Goal: Task Accomplishment & Management: Complete application form

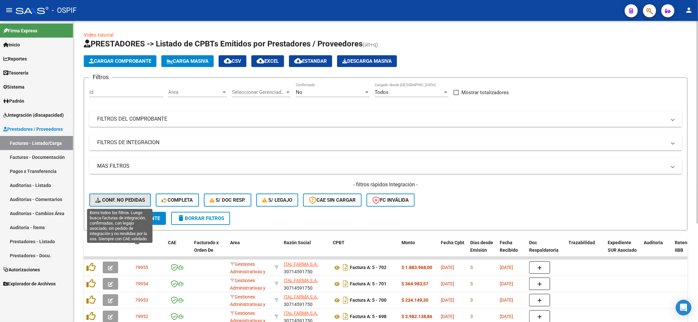
click at [144, 194] on button "Conf. no pedidas" at bounding box center [120, 200] width 62 height 13
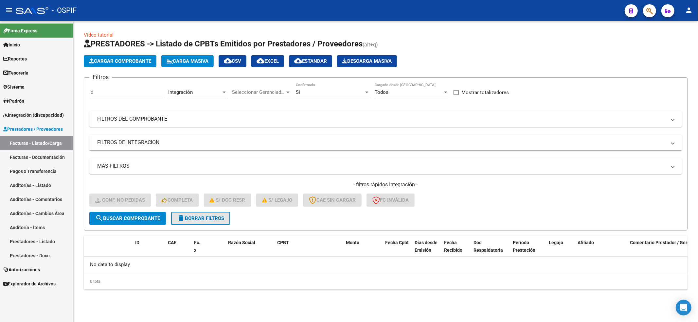
click at [218, 216] on span "delete Borrar Filtros" at bounding box center [200, 219] width 47 height 6
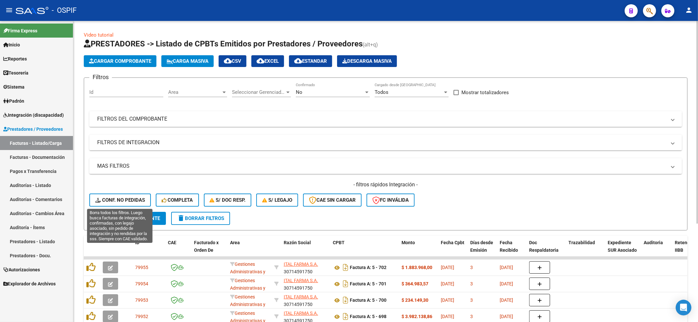
click at [102, 199] on span "Conf. no pedidas" at bounding box center [120, 200] width 50 height 6
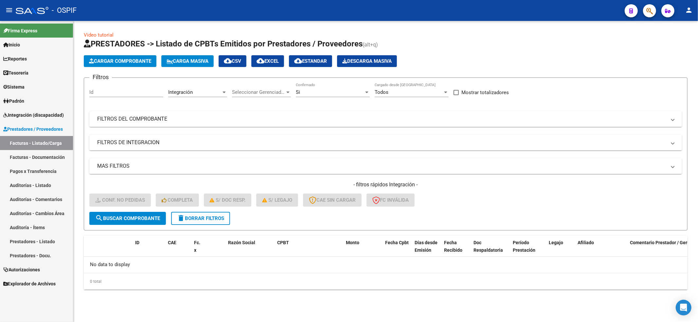
click at [210, 219] on span "delete Borrar Filtros" at bounding box center [200, 219] width 47 height 6
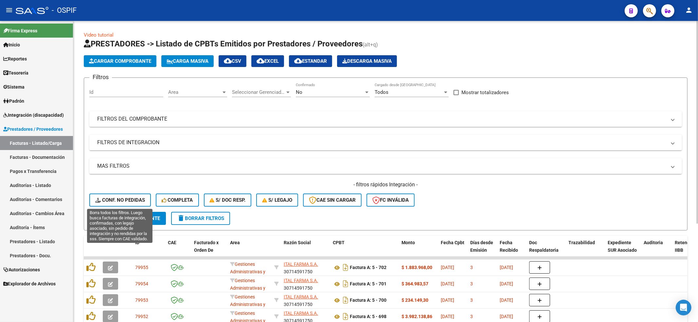
click at [130, 198] on span "Conf. no pedidas" at bounding box center [120, 200] width 50 height 6
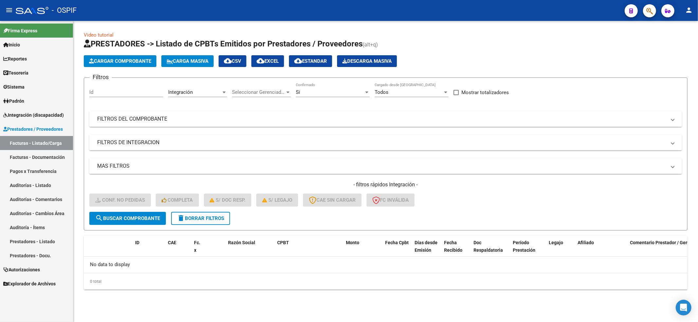
drag, startPoint x: 265, startPoint y: 214, endPoint x: 230, endPoint y: 217, distance: 34.8
click at [265, 214] on form "Filtros Id Integración Area Seleccionar Gerenciador Seleccionar Gerenciador Si …" at bounding box center [386, 154] width 604 height 153
click at [211, 213] on button "delete Borrar Filtros" at bounding box center [200, 218] width 59 height 13
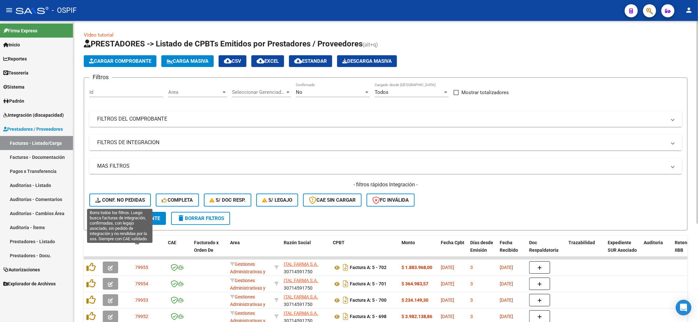
click at [103, 196] on button "Conf. no pedidas" at bounding box center [120, 200] width 62 height 13
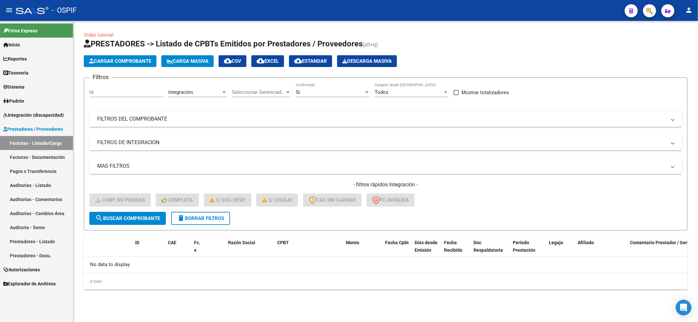
click at [8, 113] on span "Integración (discapacidad)" at bounding box center [33, 115] width 61 height 7
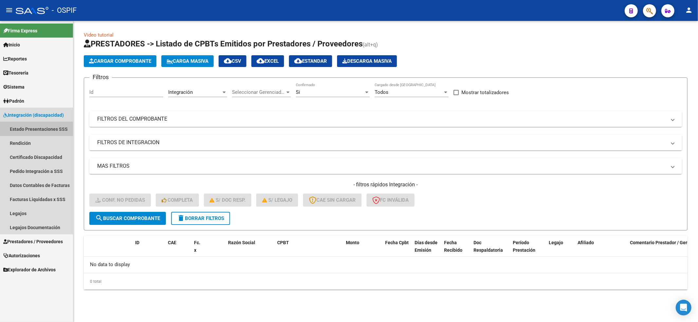
click at [50, 135] on link "Estado Presentaciones SSS" at bounding box center [36, 129] width 73 height 14
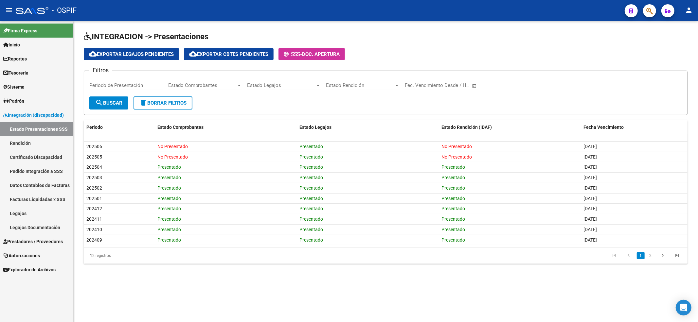
click at [24, 238] on span "Prestadores / Proveedores" at bounding box center [33, 241] width 60 height 7
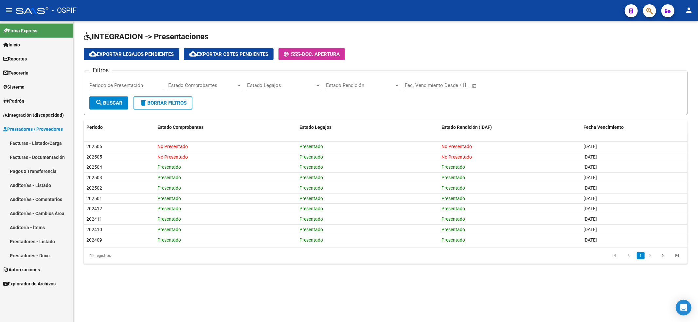
click at [37, 142] on link "Facturas - Listado/Carga" at bounding box center [36, 143] width 73 height 14
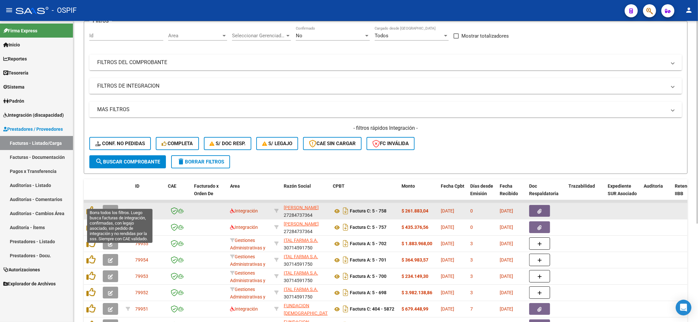
scroll to position [87, 0]
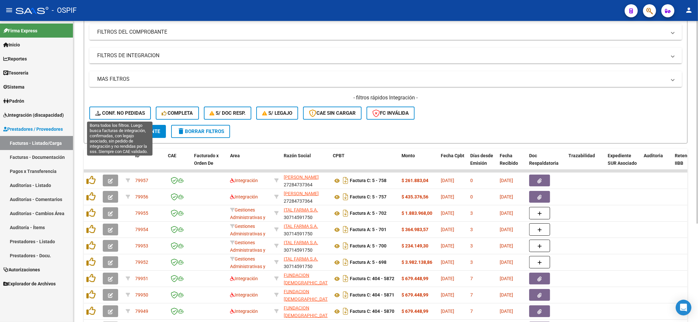
click at [123, 107] on button "Conf. no pedidas" at bounding box center [120, 113] width 62 height 13
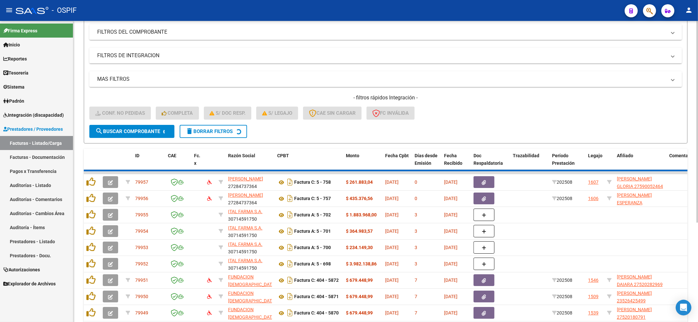
scroll to position [0, 0]
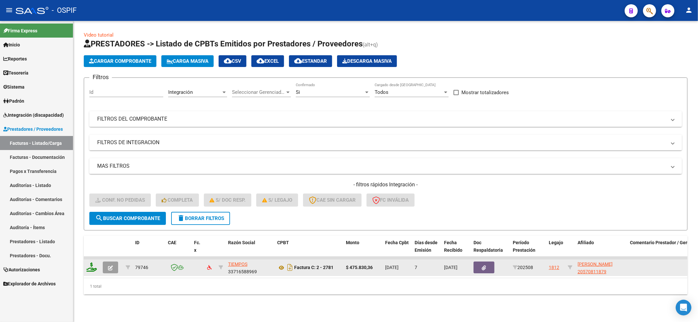
click at [92, 264] on icon at bounding box center [91, 267] width 10 height 9
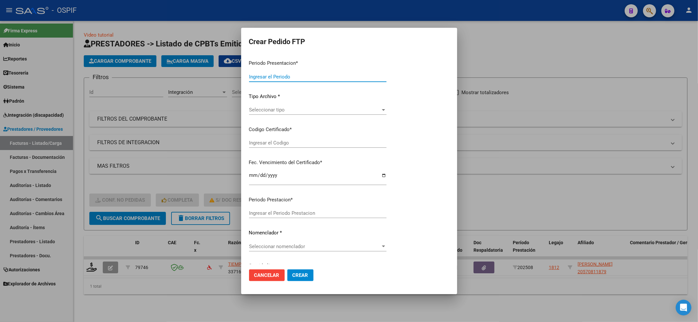
type input "202508"
type input "$ 475.830,36"
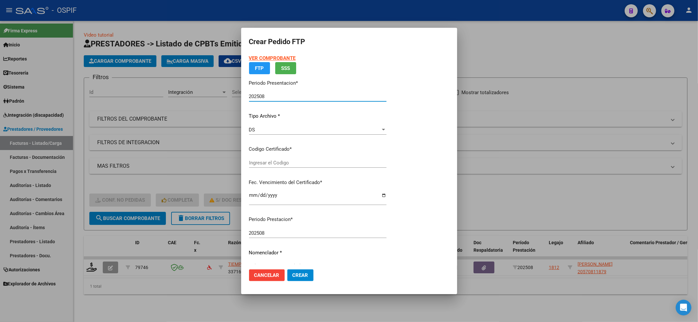
type input "0200057081187-20240315-20270315-bue-427"
type input "[DATE]"
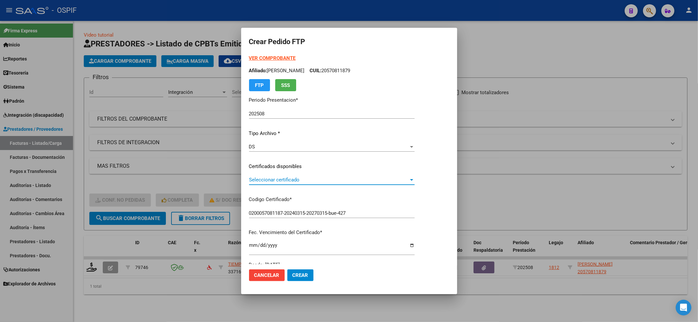
click at [376, 182] on span "Seleccionar certificado" at bounding box center [329, 180] width 160 height 6
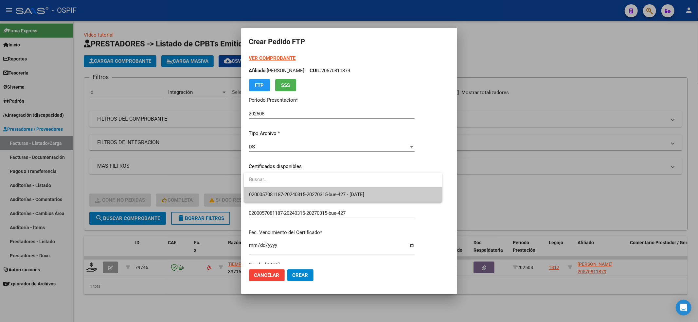
click at [366, 189] on span "0200057081187-20240315-20270315-bue-427 - [DATE]" at bounding box center [343, 195] width 188 height 15
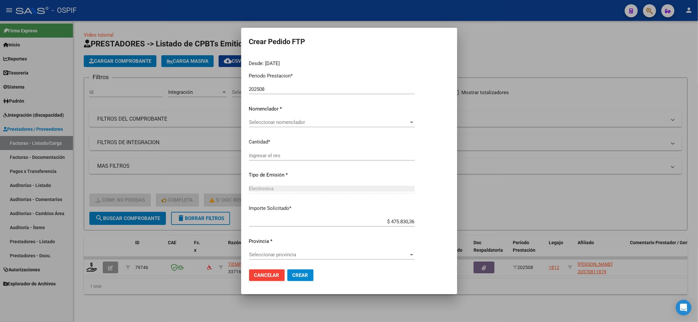
scroll to position [203, 0]
click at [288, 123] on span "Seleccionar nomenclador" at bounding box center [329, 121] width 160 height 6
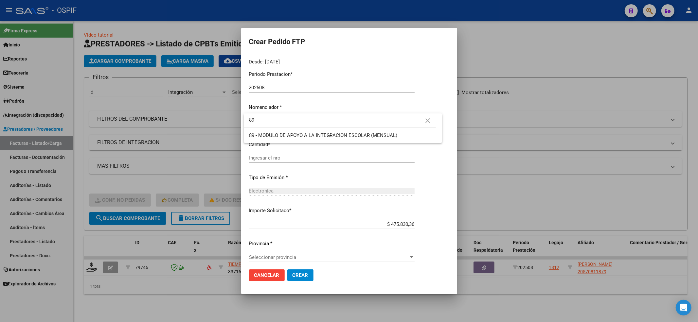
type input "89"
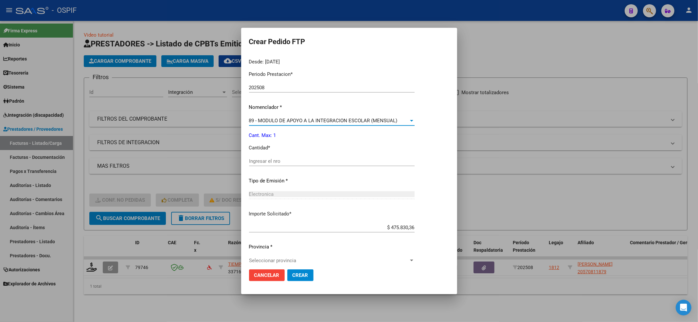
click at [298, 160] on input "Ingresar el nro" at bounding box center [332, 161] width 166 height 6
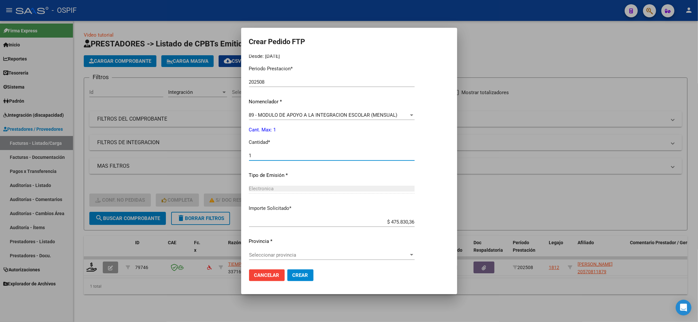
scroll to position [211, 0]
type input "1"
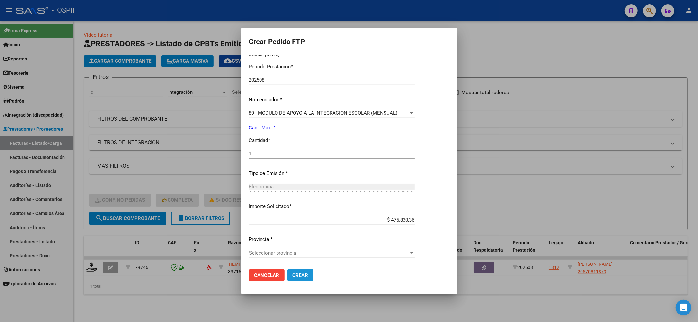
click at [301, 270] on button "Crear" at bounding box center [300, 276] width 26 height 12
drag, startPoint x: 288, startPoint y: 260, endPoint x: 287, endPoint y: 256, distance: 5.0
click at [287, 260] on div "Seleccionar provincia Seleccionar provincia" at bounding box center [332, 256] width 166 height 16
click at [304, 253] on span "Seleccionar provincia" at bounding box center [329, 253] width 160 height 6
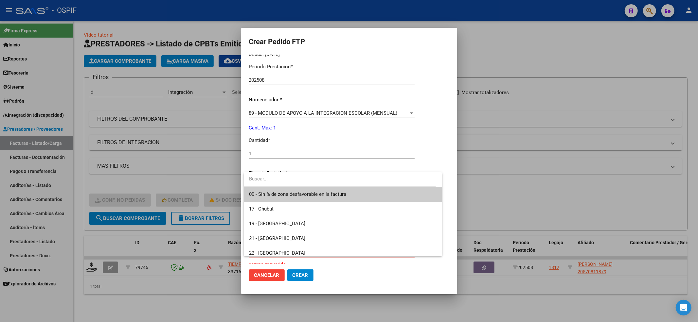
click at [279, 189] on span "00 - Sin % de zona desfavorable en la factura" at bounding box center [343, 194] width 188 height 15
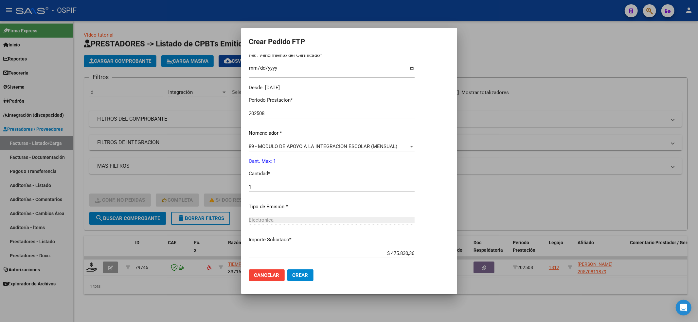
scroll to position [0, 0]
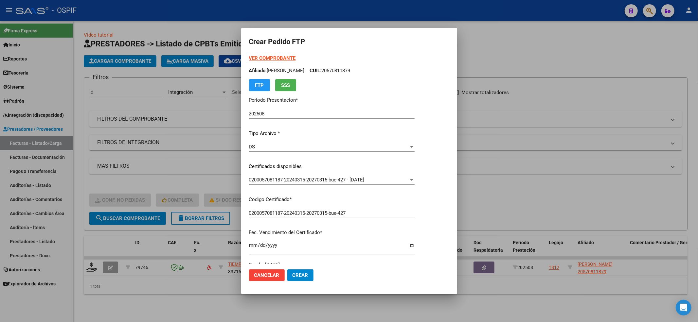
click at [285, 60] on strong "VER COMPROBANTE" at bounding box center [272, 58] width 47 height 6
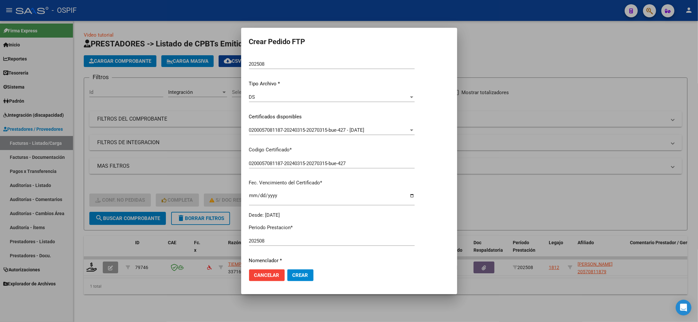
scroll to position [211, 0]
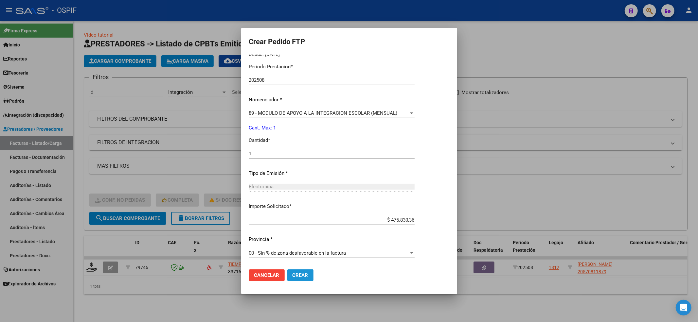
click at [299, 275] on span "Crear" at bounding box center [301, 276] width 16 height 6
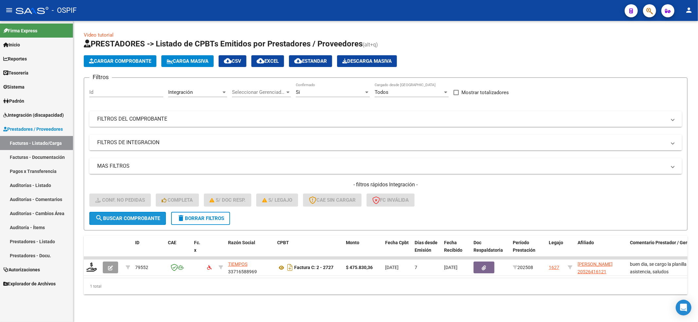
click at [115, 216] on span "search Buscar Comprobante" at bounding box center [127, 219] width 65 height 6
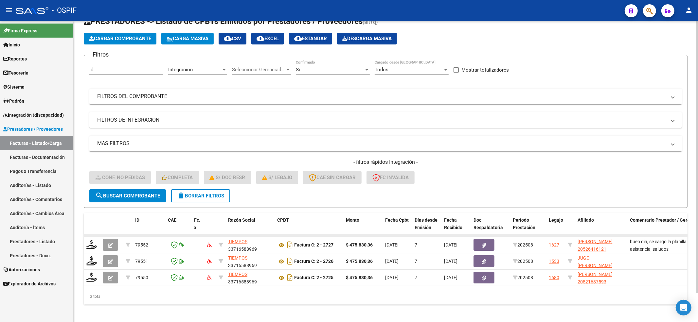
scroll to position [32, 0]
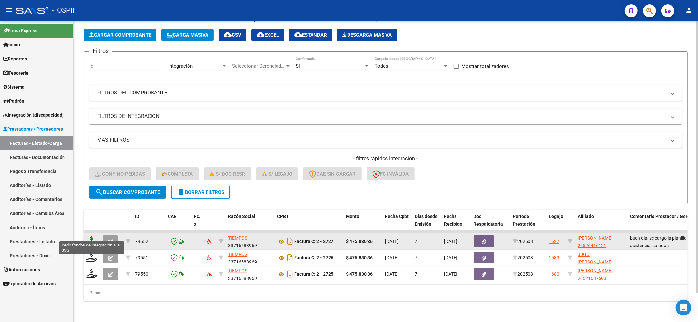
click at [92, 237] on icon at bounding box center [91, 241] width 10 height 9
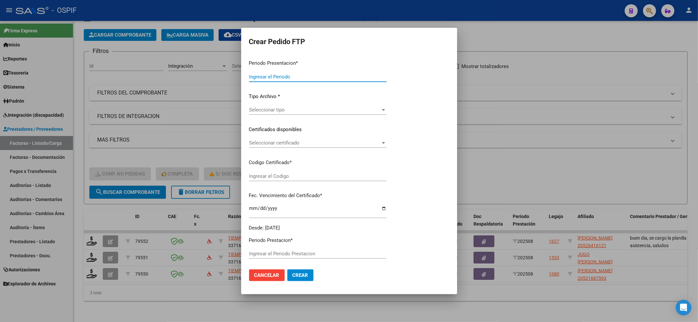
type input "202508"
type input "$ 475.830,36"
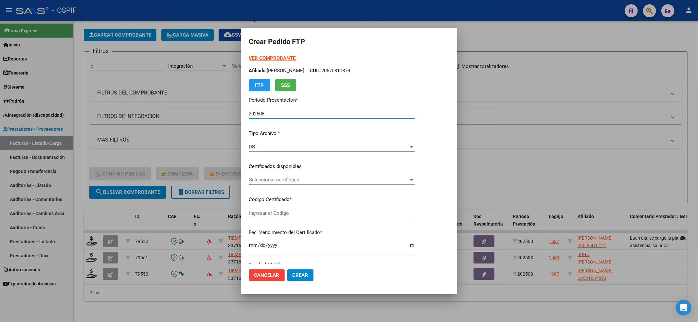
type input "0200052641612-20220920-20250920-BS-427"
type input "[DATE]"
drag, startPoint x: 241, startPoint y: 181, endPoint x: 256, endPoint y: 181, distance: 14.7
click at [245, 181] on mat-dialog-content "VER COMPROBANTE ARCA Padrón Afiliado: [PERSON_NAME] CUIL: 20526416121 FTP SSS P…" at bounding box center [349, 159] width 216 height 209
click at [257, 182] on span "Seleccionar certificado" at bounding box center [329, 180] width 160 height 6
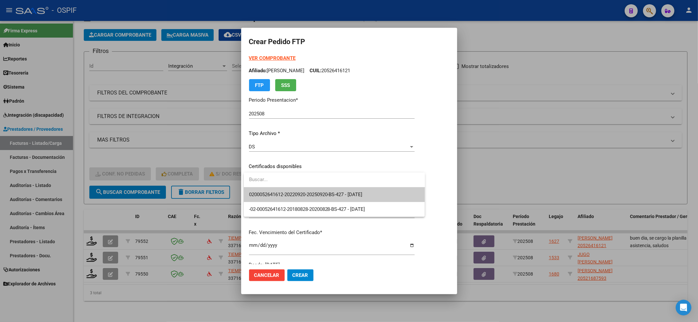
drag, startPoint x: 257, startPoint y: 182, endPoint x: 257, endPoint y: 188, distance: 5.9
click at [257, 188] on span "0200052641612-20220920-20250920-BS-427 - [DATE]" at bounding box center [334, 195] width 171 height 15
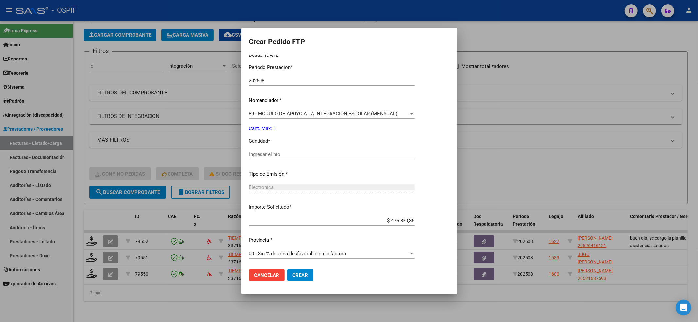
scroll to position [211, 0]
click at [274, 152] on input "Ingresar el nro" at bounding box center [332, 154] width 166 height 6
type input "1"
click at [304, 275] on span "Crear" at bounding box center [301, 276] width 16 height 6
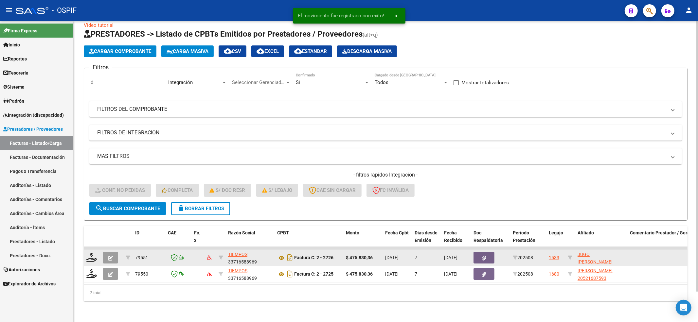
scroll to position [16, 0]
click at [97, 253] on div at bounding box center [91, 258] width 11 height 10
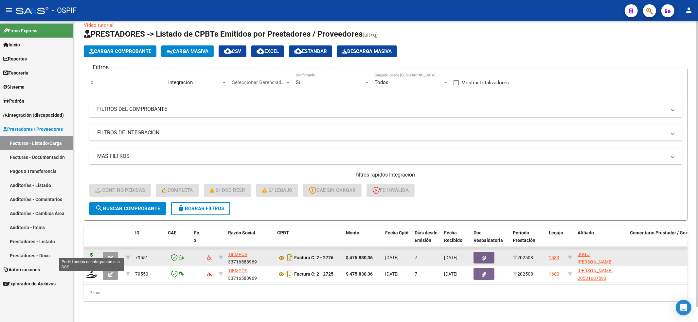
click at [91, 253] on icon at bounding box center [91, 257] width 10 height 9
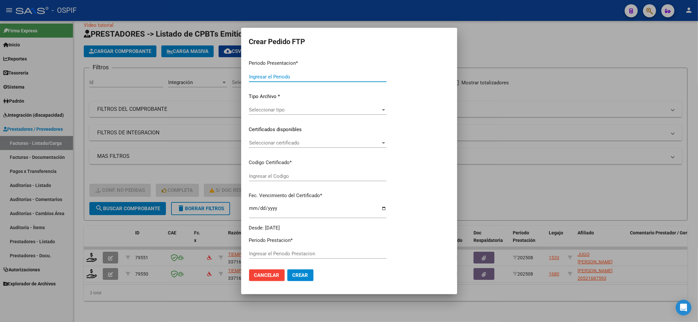
type input "202508"
type input "$ 475.830,36"
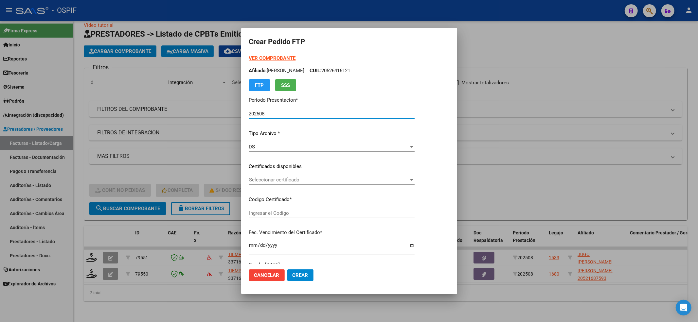
type input "020005620199320221125-20271125-BS-427"
type input "[DATE]"
click at [310, 185] on div "Seleccionar certificado Seleccionar certificado" at bounding box center [338, 183] width 179 height 16
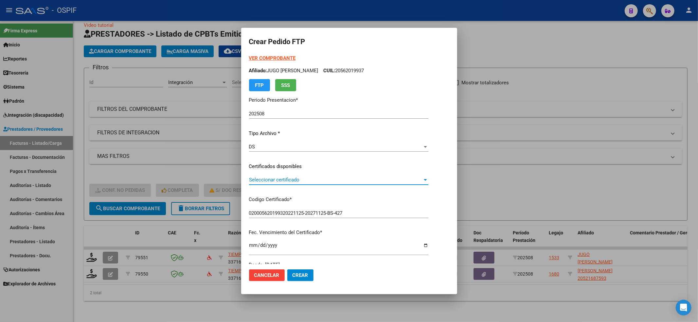
click at [309, 182] on span "Seleccionar certificado" at bounding box center [335, 180] width 173 height 6
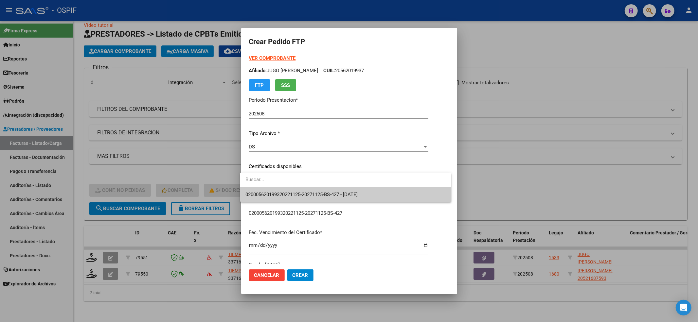
click at [305, 188] on span "020005620199320221125-20271125-BS-427 - [DATE]" at bounding box center [345, 195] width 201 height 15
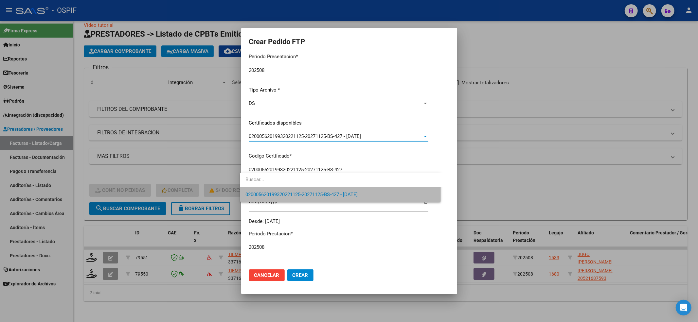
scroll to position [174, 0]
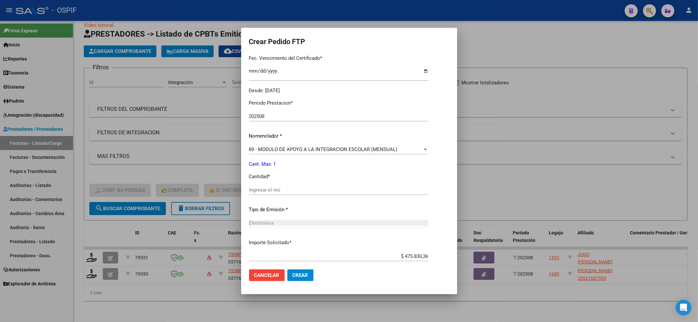
click at [305, 189] on input "Ingresar el nro" at bounding box center [338, 190] width 179 height 6
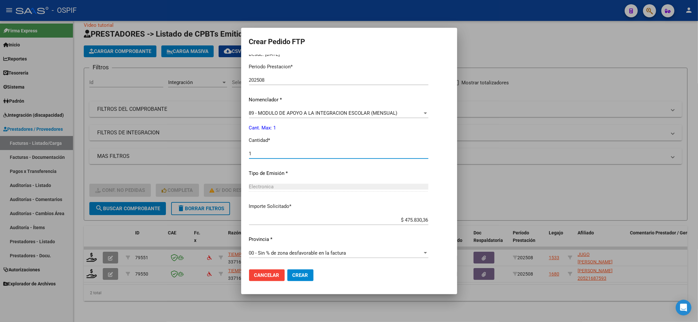
type input "1"
click at [304, 275] on span "Crear" at bounding box center [301, 276] width 16 height 6
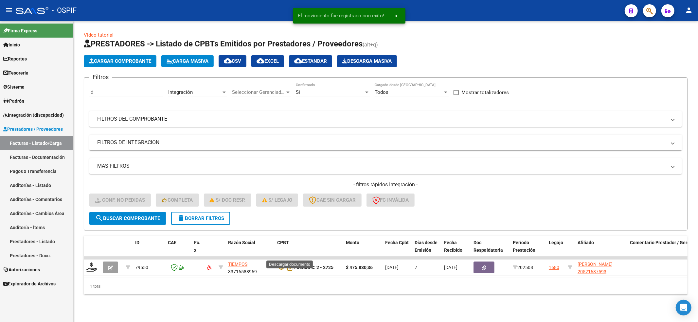
scroll to position [0, 0]
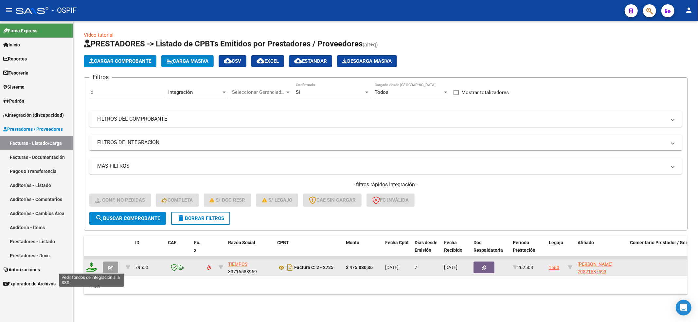
click at [91, 266] on icon at bounding box center [91, 267] width 10 height 9
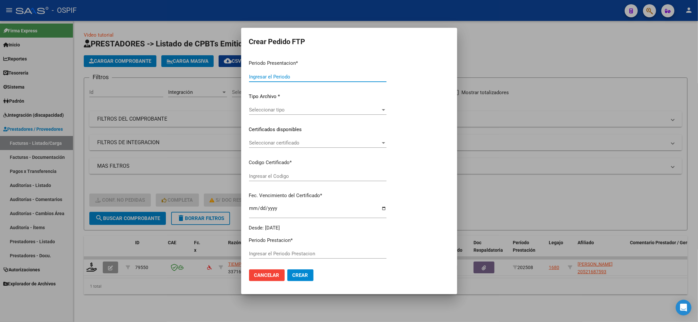
type input "202508"
type input "$ 475.830,36"
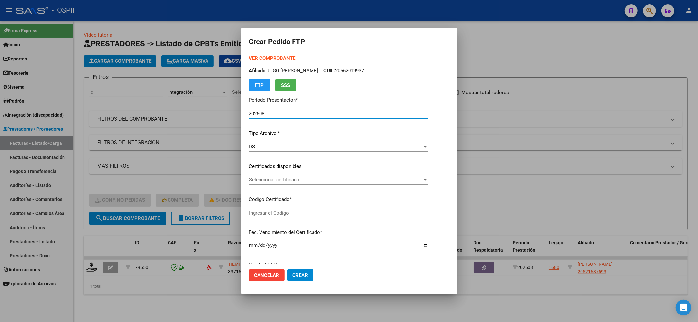
type input "02-00052168759-20220705-20250705-BS-427"
type input "[DATE]"
click at [301, 171] on div "VER COMPROBANTE ARCA Padrón Afiliado: [PERSON_NAME]: 20521687593 FTP SSS Period…" at bounding box center [332, 162] width 166 height 214
click at [298, 184] on div "Seleccionar certificado Seleccionar certificado" at bounding box center [332, 180] width 166 height 10
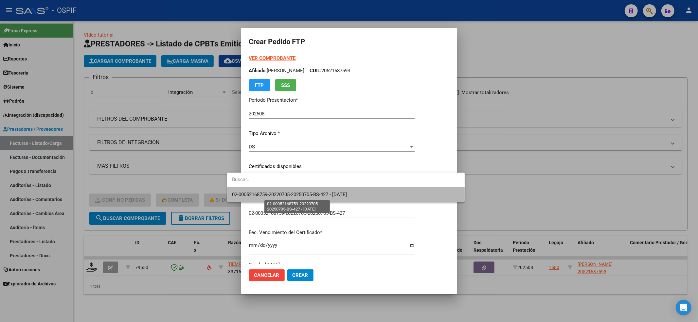
click at [292, 196] on span "02-00052168759-20220705-20250705-BS-427 - [DATE]" at bounding box center [289, 195] width 115 height 6
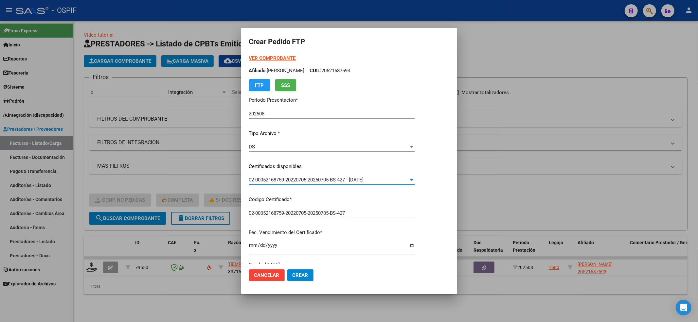
scroll to position [174, 0]
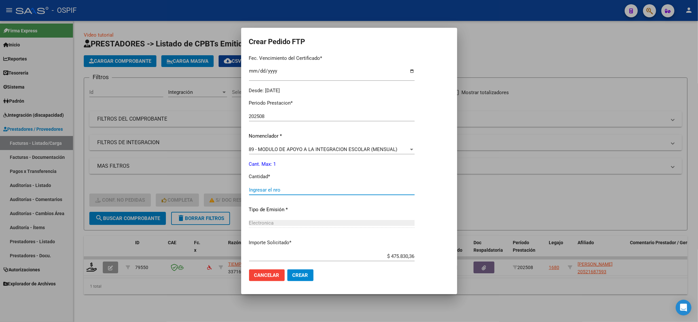
click at [286, 190] on input "Ingresar el nro" at bounding box center [332, 190] width 166 height 6
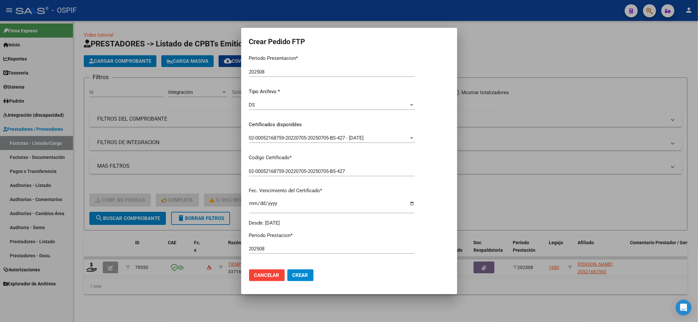
scroll to position [0, 0]
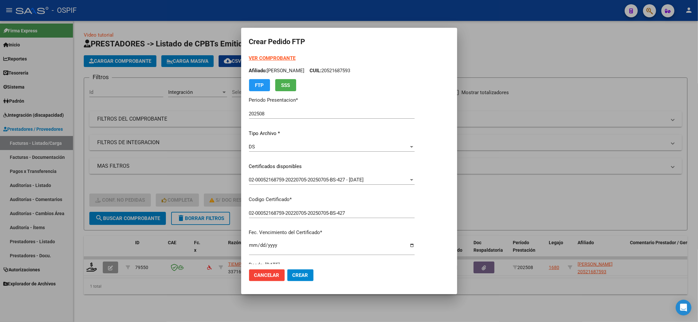
type input "1"
click at [263, 57] on strong "VER COMPROBANTE" at bounding box center [272, 58] width 47 height 6
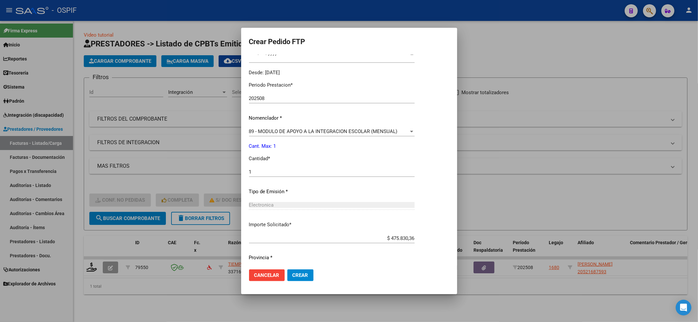
scroll to position [211, 0]
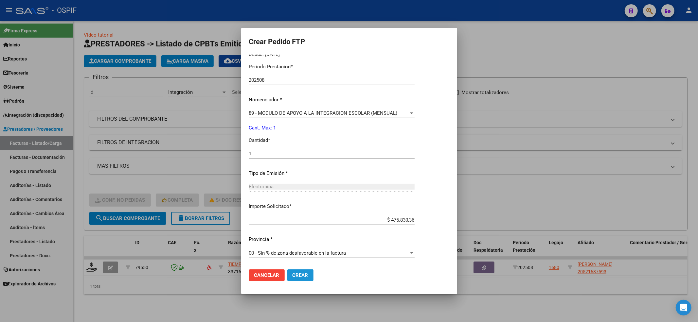
click at [293, 276] on button "Crear" at bounding box center [300, 276] width 26 height 12
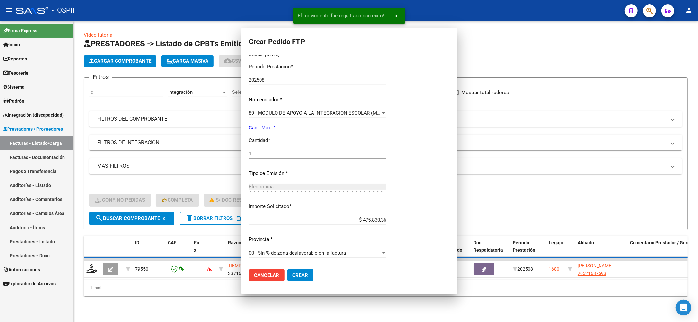
scroll to position [0, 0]
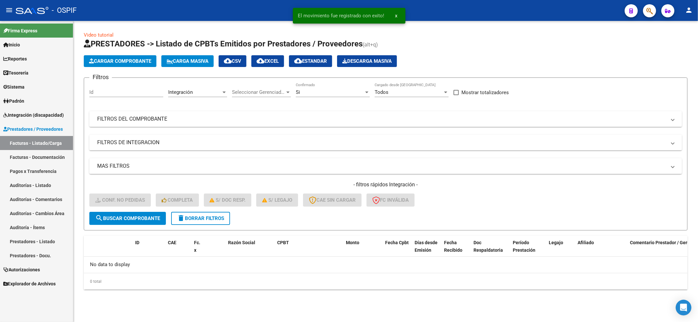
click at [216, 222] on button "delete Borrar Filtros" at bounding box center [200, 218] width 59 height 13
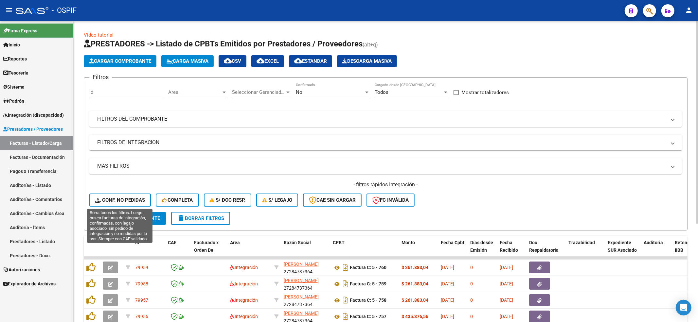
click at [109, 193] on div "- filtros rápidos Integración - Conf. no pedidas Completa S/ Doc Resp. S/ legaj…" at bounding box center [385, 196] width 593 height 31
drag, startPoint x: 109, startPoint y: 193, endPoint x: 108, endPoint y: 197, distance: 4.0
click at [109, 194] on div "- filtros rápidos Integración - Conf. no pedidas Completa S/ Doc Resp. S/ legaj…" at bounding box center [385, 196] width 593 height 31
click at [108, 197] on span "Conf. no pedidas" at bounding box center [120, 200] width 50 height 6
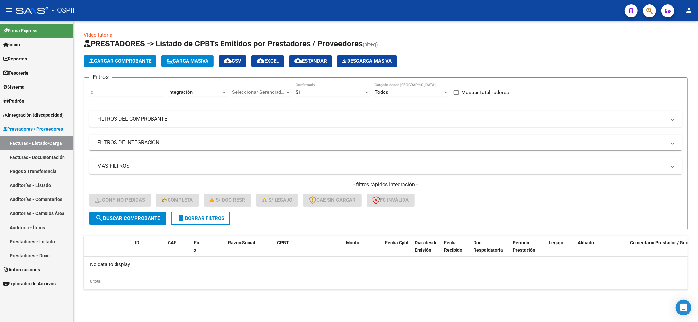
click at [189, 221] on span "delete Borrar Filtros" at bounding box center [200, 219] width 47 height 6
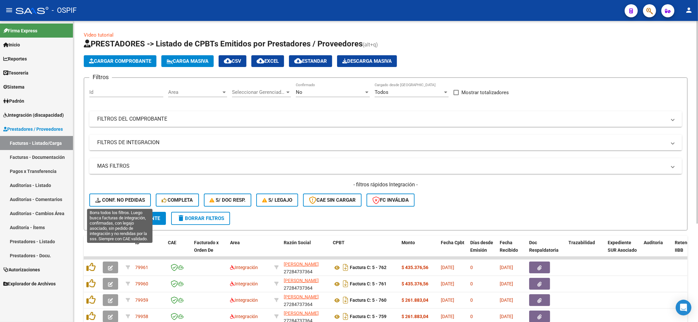
click at [96, 198] on icon at bounding box center [98, 200] width 7 height 5
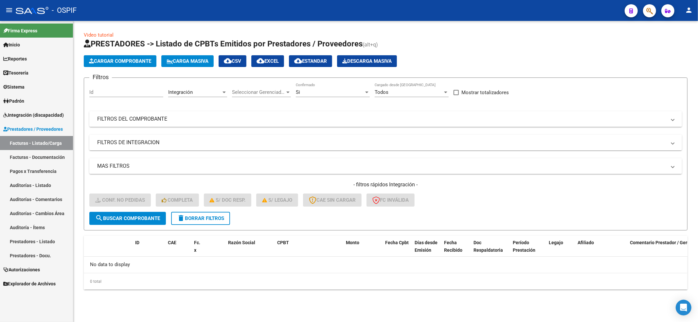
click at [192, 222] on button "delete Borrar Filtros" at bounding box center [200, 218] width 59 height 13
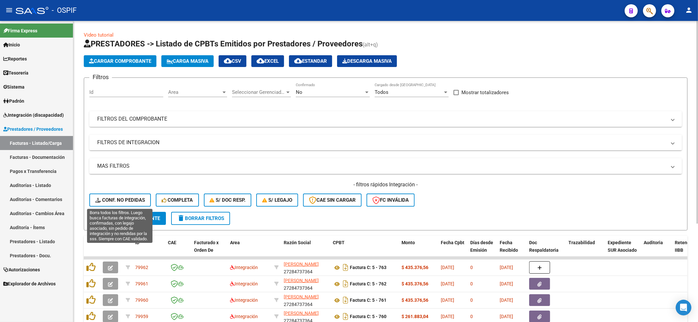
click at [127, 202] on span "Conf. no pedidas" at bounding box center [120, 200] width 50 height 6
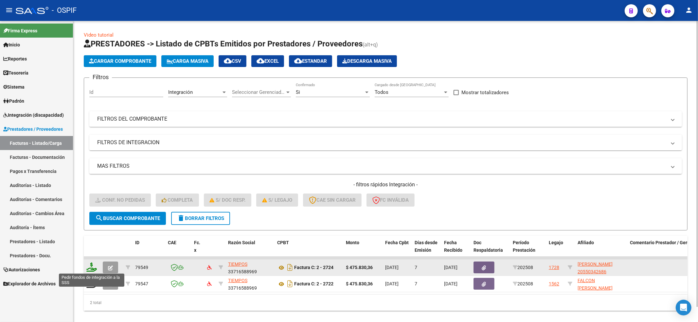
click at [92, 265] on icon at bounding box center [91, 267] width 10 height 9
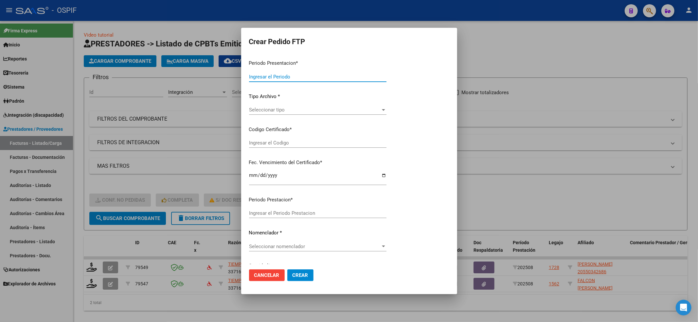
type input "202508"
type input "$ 475.830,36"
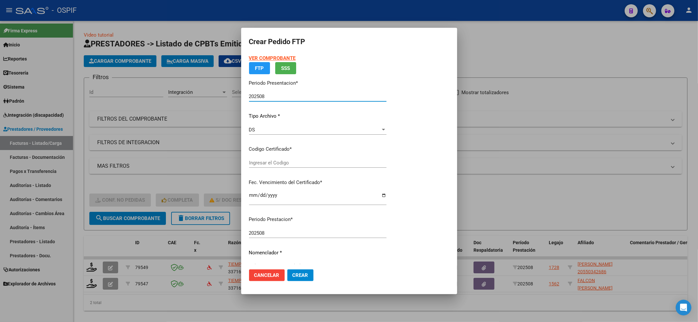
type input "0200055034268-20220913-20250913-BS-427"
type input "[DATE]"
click at [314, 165] on app-drop-down-list "Certificados disponibles Seleccionar certificado Seleccionar certificado" at bounding box center [320, 156] width 143 height 20
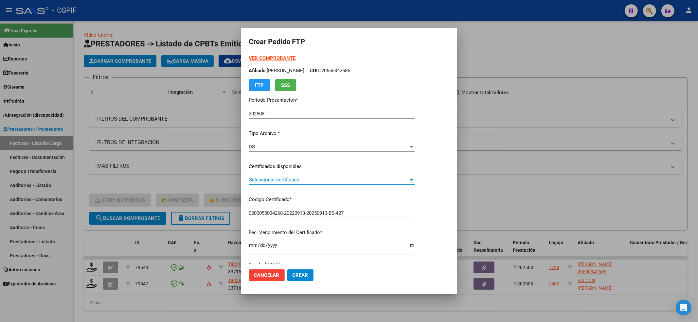
click at [306, 174] on div "VER COMPROBANTE ARCA Padrón Afiliado: [PERSON_NAME]: 20550342686 FTP SSS Period…" at bounding box center [332, 162] width 166 height 214
click at [299, 179] on span "Seleccionar certificado" at bounding box center [329, 180] width 160 height 6
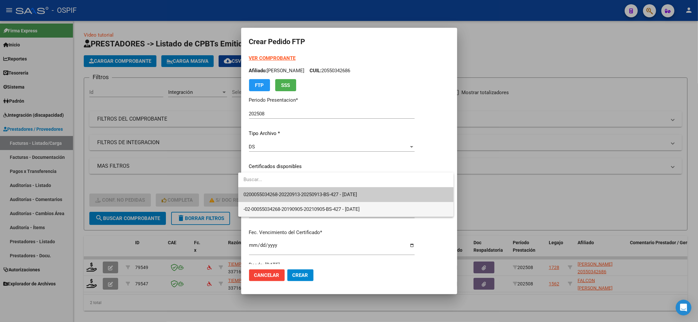
click at [286, 202] on span "-02-00055034268-20190905-20210905-BS-427 - [DATE]" at bounding box center [345, 209] width 205 height 15
type input "-02-00055034268-20190905-20210905-BS-427"
type input "[DATE]"
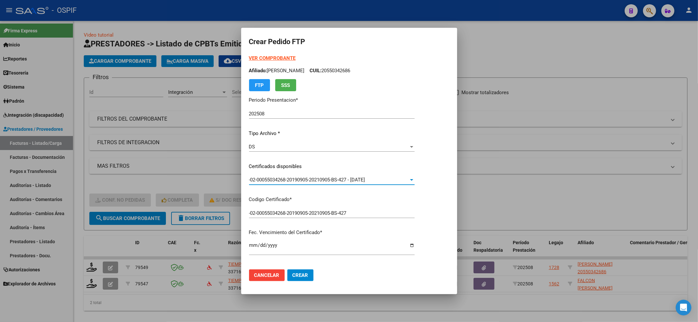
click at [296, 194] on div "VER COMPROBANTE ARCA Padrón Afiliado: [PERSON_NAME]: 20550342686 FTP SSS Period…" at bounding box center [332, 158] width 166 height 207
click at [298, 176] on div "-02-00055034268-20190905-20210905-BS-427 - [DATE] Seleccionar certificado" at bounding box center [332, 180] width 166 height 10
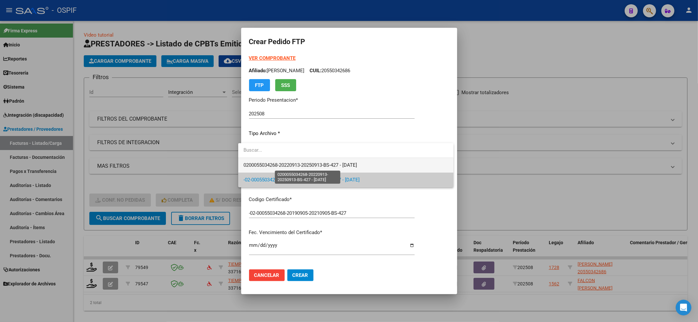
click at [291, 162] on span "0200055034268-20220913-20250913-BS-427 - [DATE]" at bounding box center [300, 165] width 114 height 6
type input "0200055034268-20220913-20250913-BS-427"
type input "[DATE]"
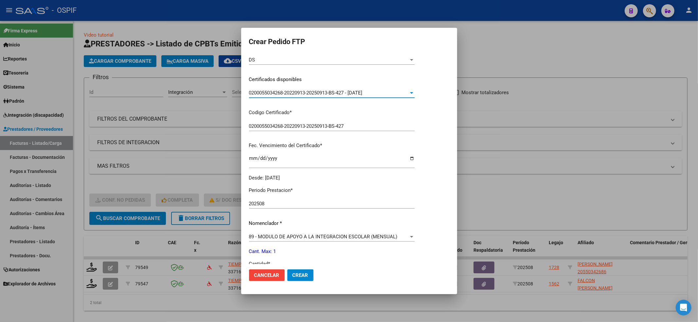
scroll to position [211, 0]
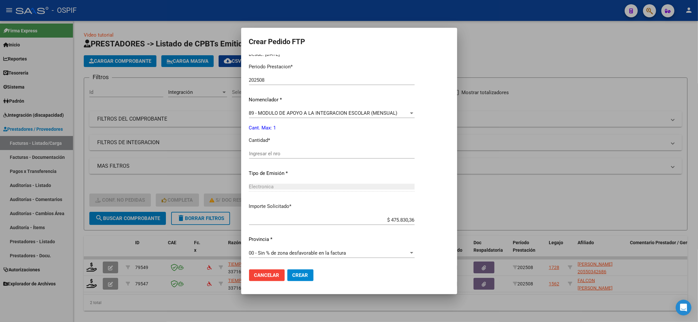
click at [251, 154] on input "Ingresar el nro" at bounding box center [332, 154] width 166 height 6
type input "1"
click at [296, 280] on button "Crear" at bounding box center [300, 276] width 26 height 12
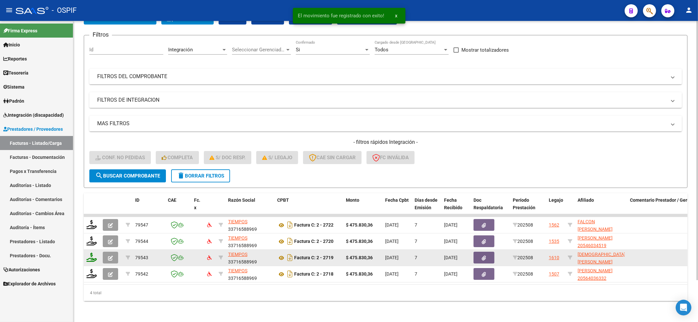
scroll to position [48, 0]
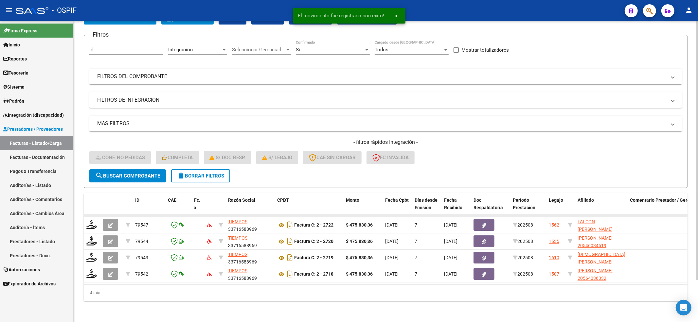
click at [88, 214] on datatable-body-cell at bounding box center [92, 215] width 16 height 3
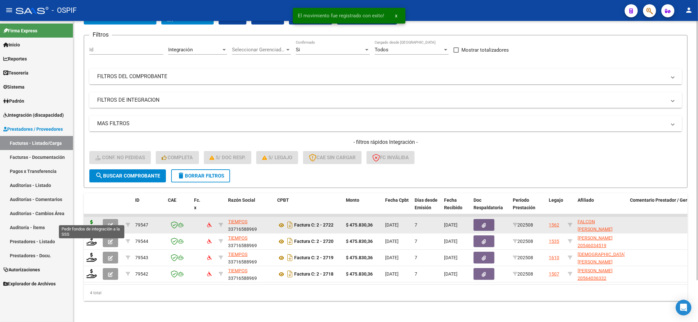
click at [90, 220] on icon at bounding box center [91, 224] width 10 height 9
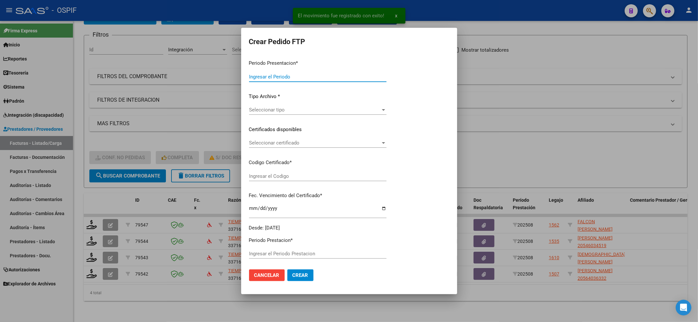
type input "202508"
type input "$ 475.830,36"
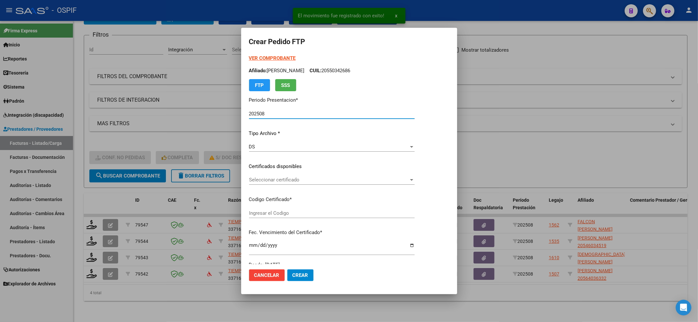
type input "0200053648526-20240109-20270109-bue-427"
type input "[DATE]"
click at [278, 184] on div "Seleccionar certificado Seleccionar certificado" at bounding box center [341, 180] width 185 height 10
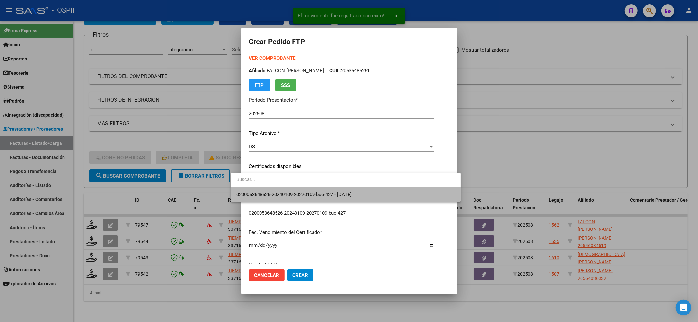
click at [274, 190] on span "0200053648526-20240109-20270109-bue-427 - [DATE]" at bounding box center [345, 195] width 219 height 15
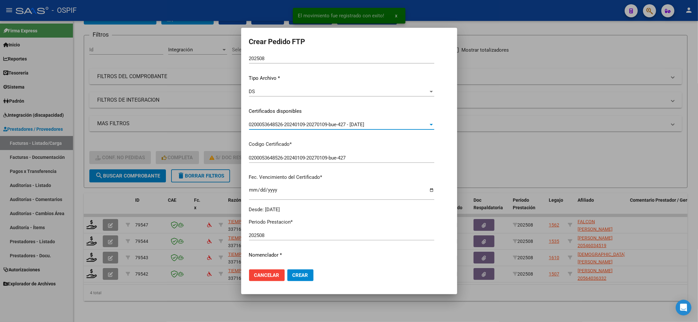
scroll to position [174, 0]
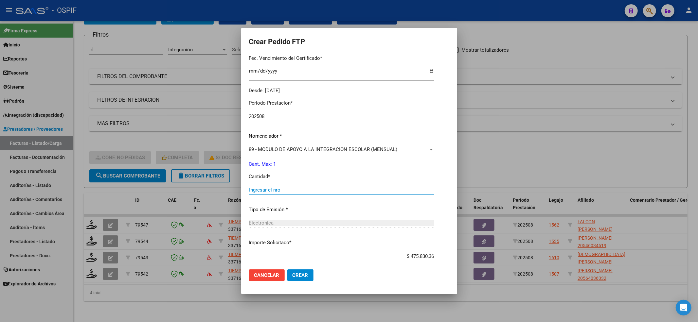
click at [274, 191] on input "Ingresar el nro" at bounding box center [341, 190] width 185 height 6
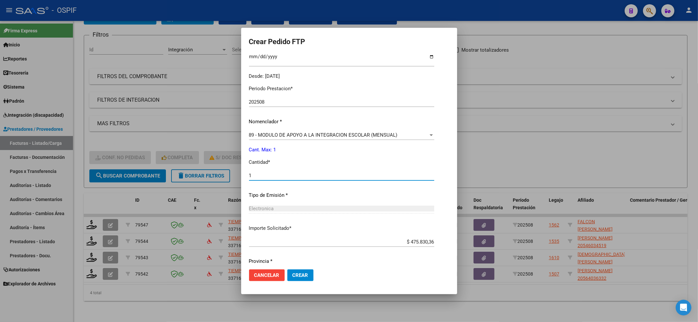
scroll to position [211, 0]
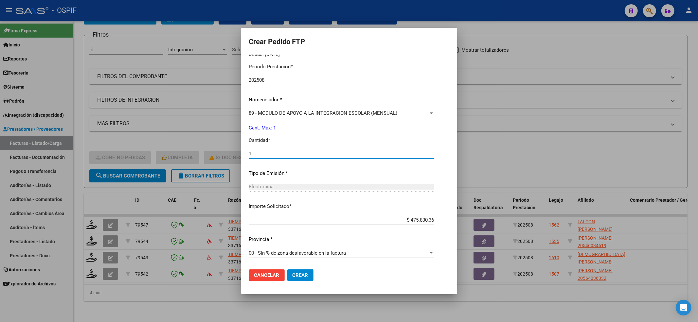
type input "1"
click at [291, 280] on button "Crear" at bounding box center [300, 276] width 26 height 12
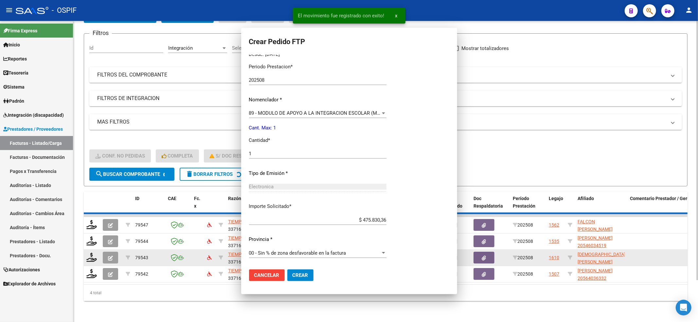
scroll to position [0, 0]
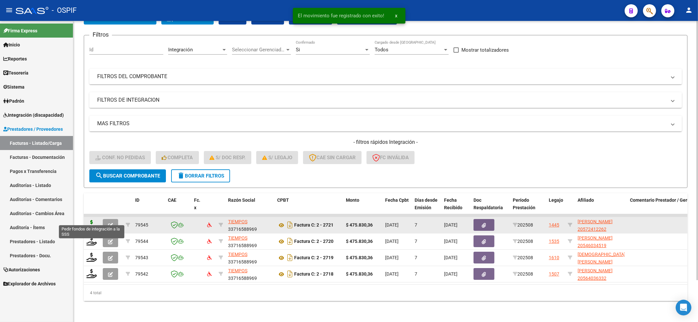
click at [90, 220] on icon at bounding box center [91, 224] width 10 height 9
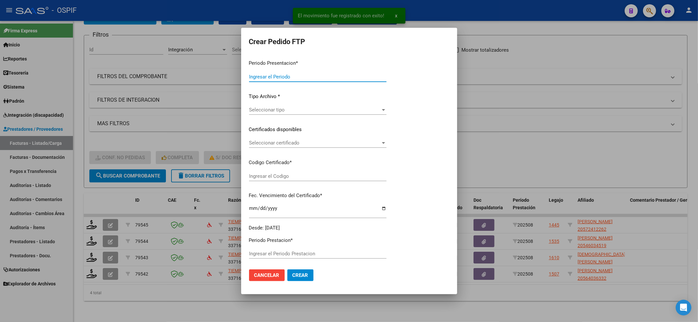
type input "202508"
type input "$ 475.830,36"
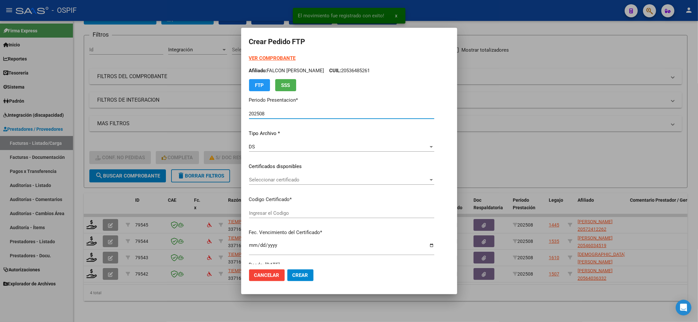
type input "020005724122620230306-20280306-AND-297"
type input "[DATE]"
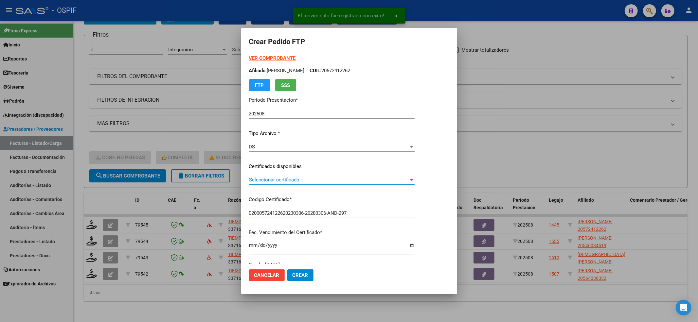
click at [270, 177] on span "Seleccionar certificado" at bounding box center [329, 180] width 160 height 6
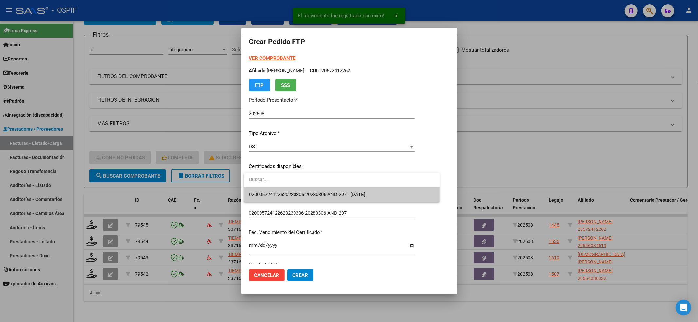
click at [269, 190] on span "020005724122620230306-20280306-AND-297 - [DATE]" at bounding box center [342, 195] width 186 height 15
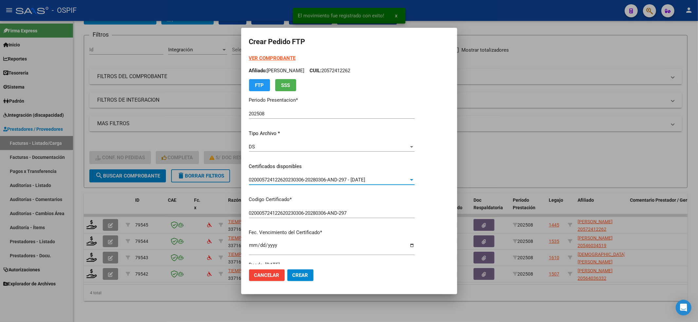
scroll to position [211, 0]
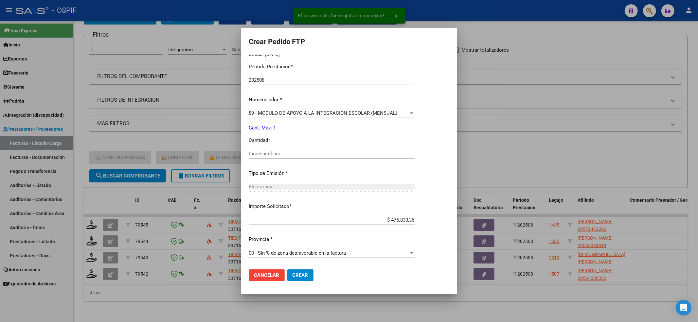
click at [269, 157] on div "Ingresar el nro" at bounding box center [332, 154] width 166 height 10
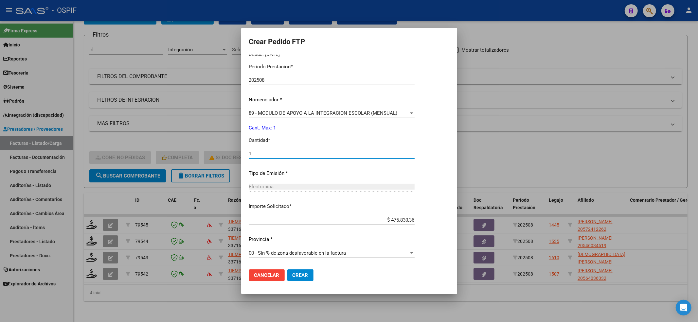
type input "1"
click at [308, 273] on span "Crear" at bounding box center [301, 276] width 16 height 6
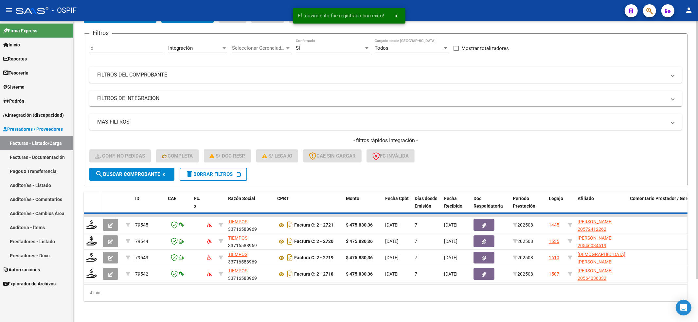
scroll to position [32, 0]
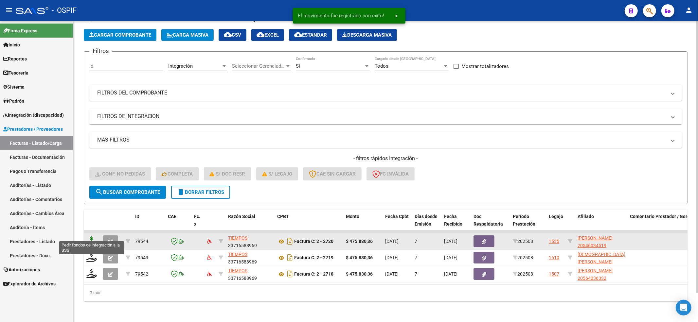
click at [94, 237] on icon at bounding box center [91, 241] width 10 height 9
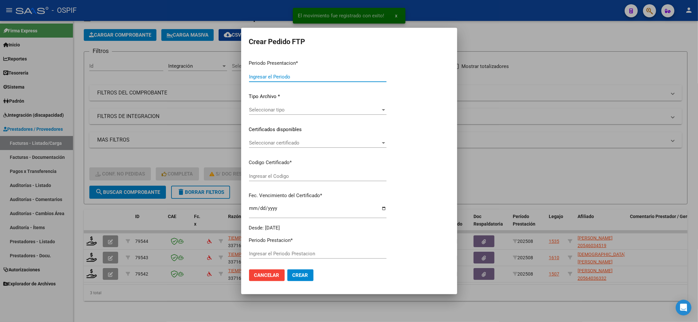
type input "202508"
type input "$ 475.830,36"
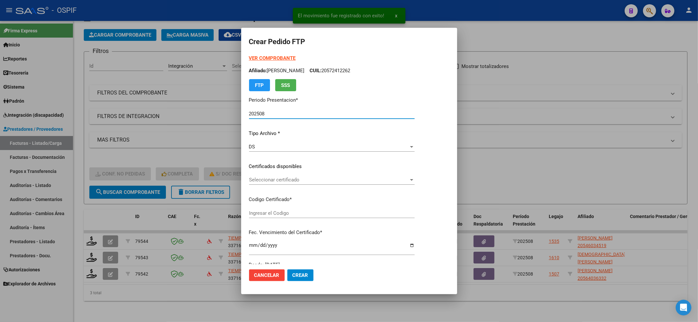
type input "0200054603451-20220818-20250818-BS-427"
type input "[DATE]"
click at [310, 183] on div "Seleccionar certificado Seleccionar certificado" at bounding box center [332, 180] width 166 height 10
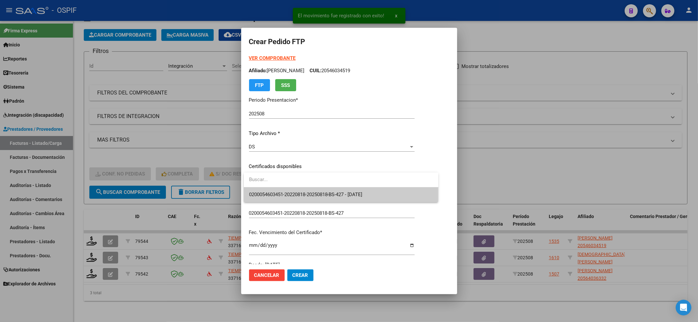
click at [308, 188] on span "0200054603451-20220818-20250818-BS-427 - [DATE]" at bounding box center [341, 195] width 184 height 15
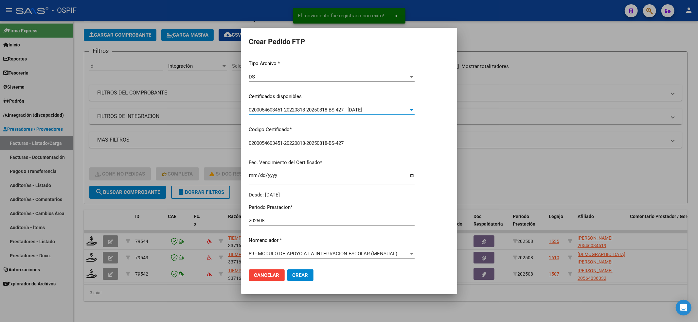
scroll to position [174, 0]
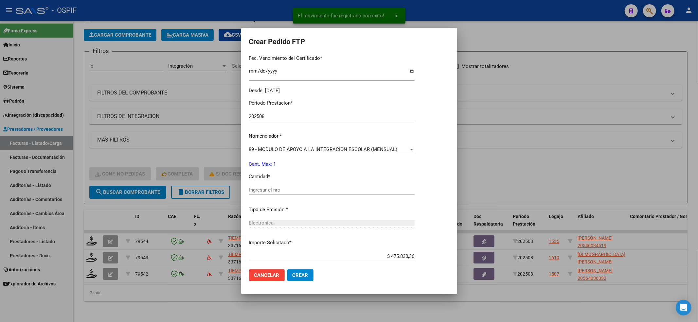
click at [299, 184] on div "Periodo Prestacion * 202508 Ingresar el Periodo Prestacion Nomenclador * 89 - M…" at bounding box center [332, 198] width 166 height 206
drag, startPoint x: 296, startPoint y: 185, endPoint x: 291, endPoint y: 189, distance: 6.3
click at [295, 185] on div "Ingresar el nro" at bounding box center [332, 190] width 166 height 10
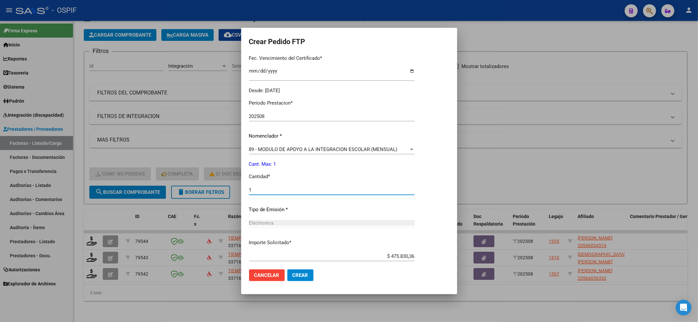
type input "1"
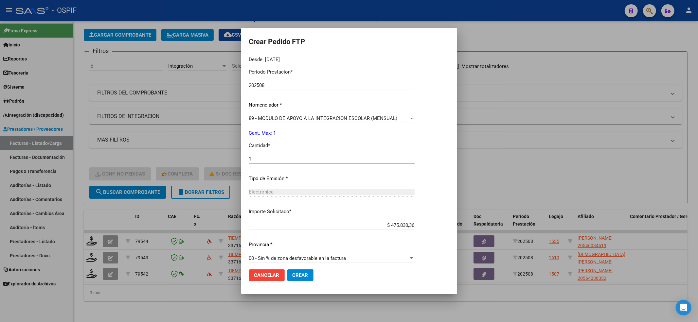
scroll to position [211, 0]
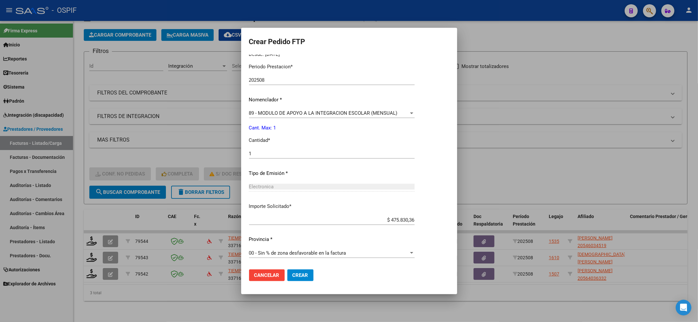
click at [306, 276] on span "Crear" at bounding box center [301, 276] width 16 height 6
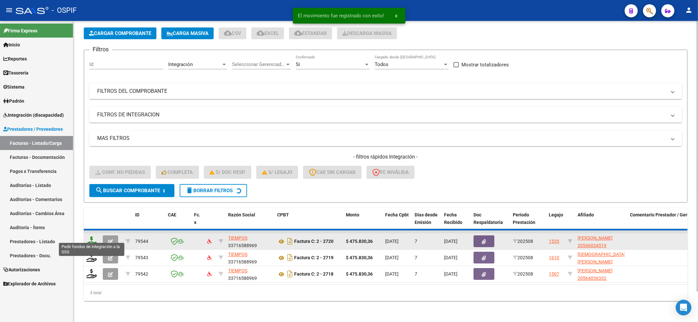
scroll to position [16, 0]
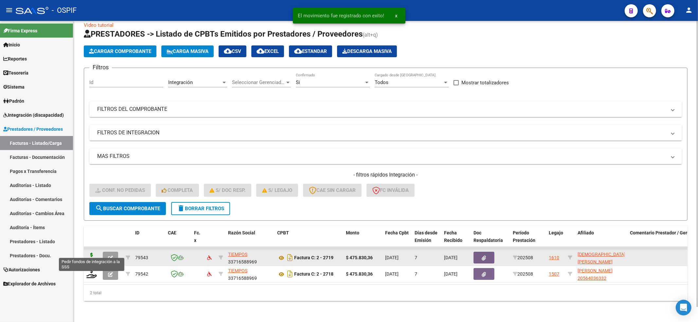
click at [92, 253] on icon at bounding box center [91, 257] width 10 height 9
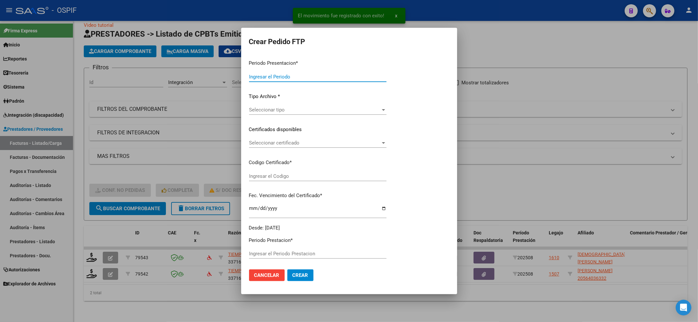
type input "202508"
type input "$ 475.830,36"
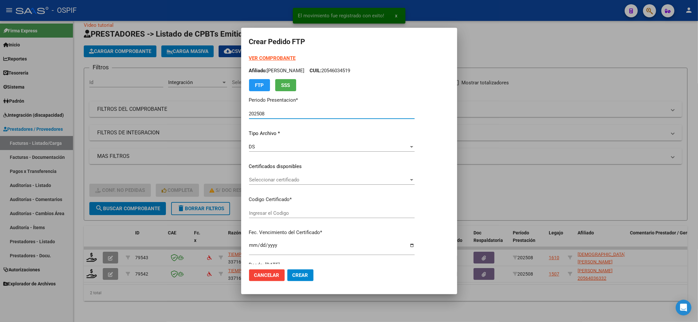
type input "02000521156820220302-20270302-BA-427"
type input "[DATE]"
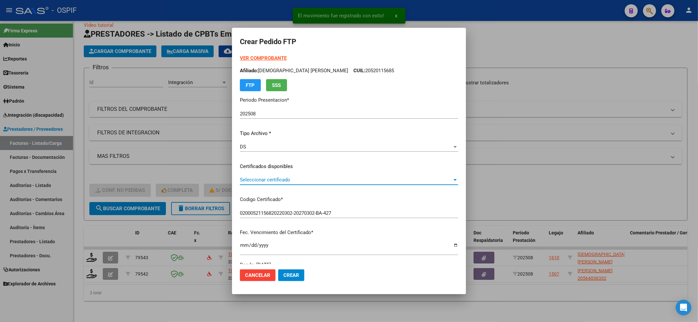
click at [328, 181] on span "Seleccionar certificado" at bounding box center [346, 180] width 212 height 6
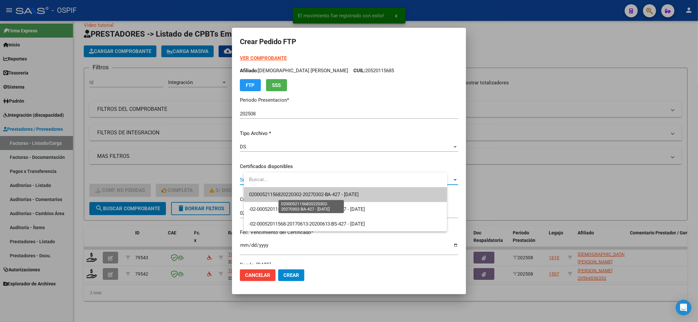
click at [322, 192] on span "02000521156820220302-20270302-BA-427 - [DATE]" at bounding box center [304, 195] width 110 height 6
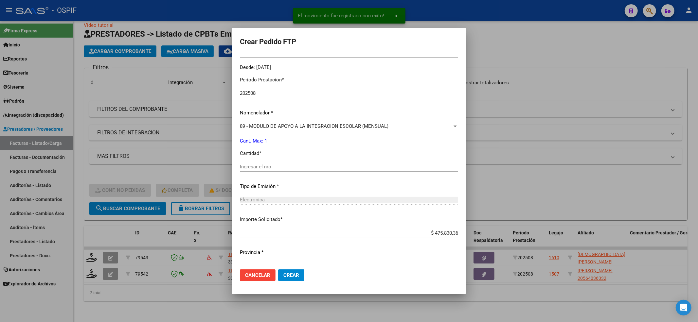
scroll to position [211, 0]
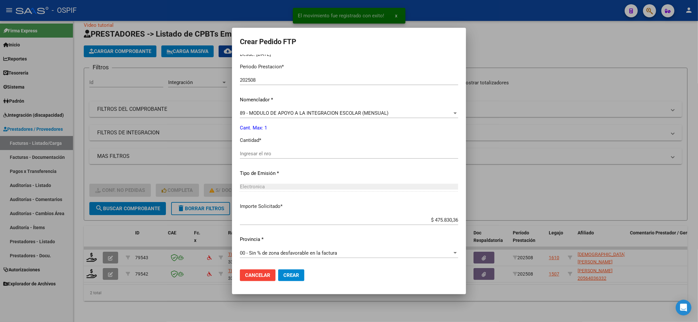
click at [322, 191] on div "Electronica Seleccionar tipo" at bounding box center [349, 187] width 218 height 10
click at [318, 152] on input "Ingresar el nro" at bounding box center [349, 154] width 218 height 6
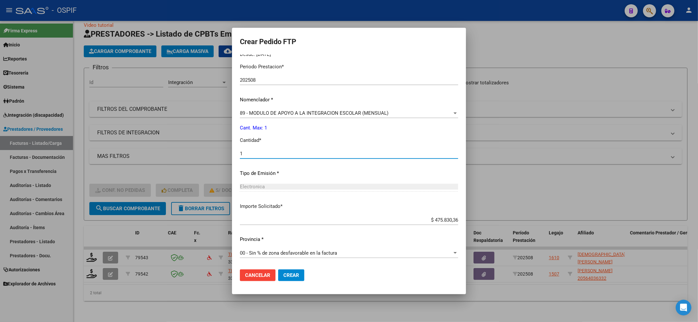
type input "1"
drag, startPoint x: 303, startPoint y: 286, endPoint x: 301, endPoint y: 273, distance: 13.5
click at [303, 286] on mat-dialog-actions "Cancelar Crear" at bounding box center [349, 275] width 218 height 22
click at [299, 273] on span "Crear" at bounding box center [291, 276] width 16 height 6
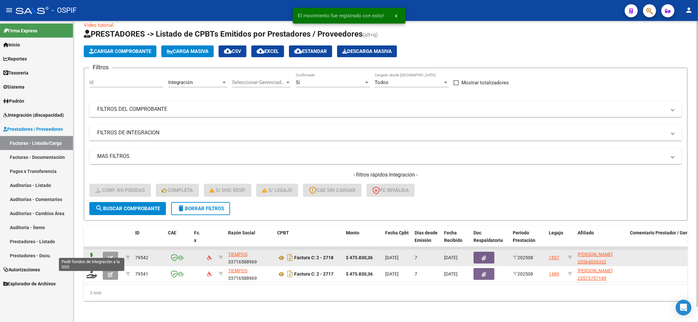
click at [90, 253] on icon at bounding box center [91, 257] width 10 height 9
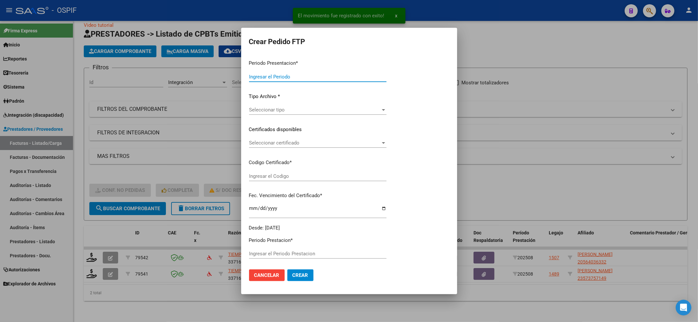
type input "202508"
type input "$ 475.830,36"
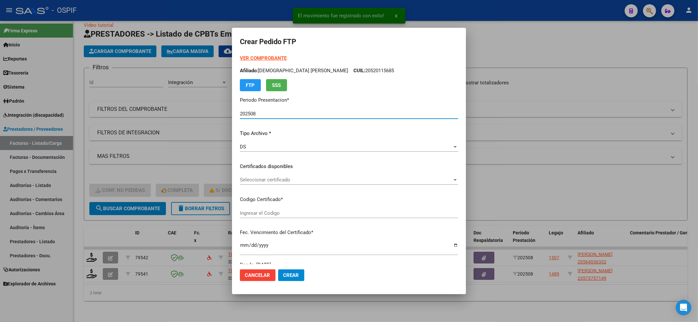
type input "000564036332022030320260303-BS AS-427"
type input "[DATE]"
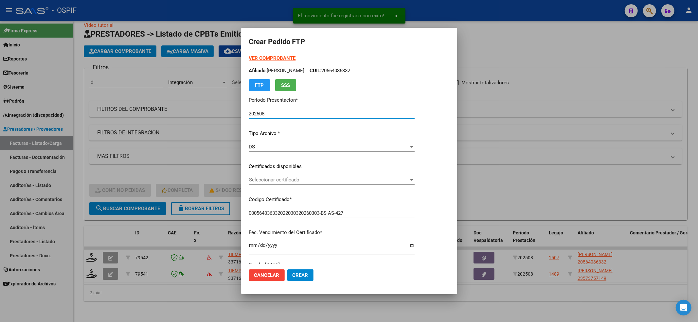
click at [283, 181] on span "Seleccionar certificado" at bounding box center [329, 180] width 160 height 6
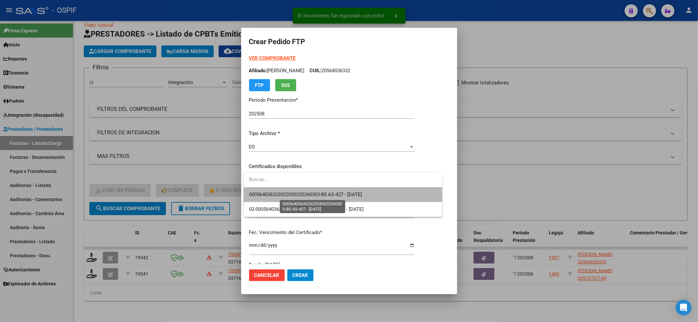
click at [280, 192] on span "000564036332022030320260303-BS AS-427 - [DATE]" at bounding box center [305, 195] width 113 height 6
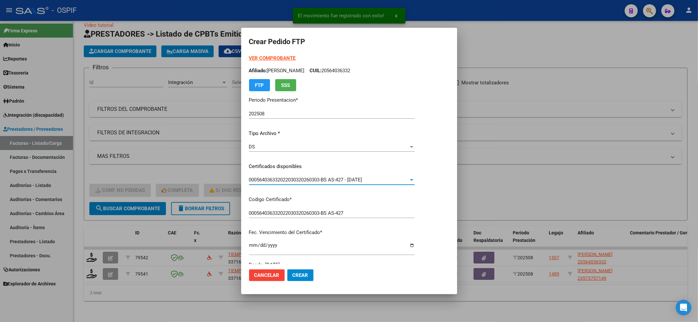
scroll to position [174, 0]
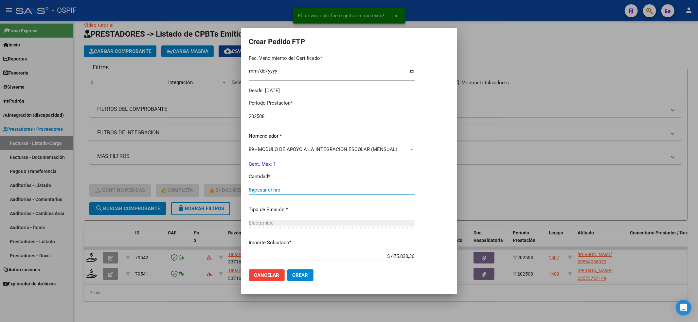
click at [279, 190] on input "1" at bounding box center [332, 190] width 166 height 6
type input "1"
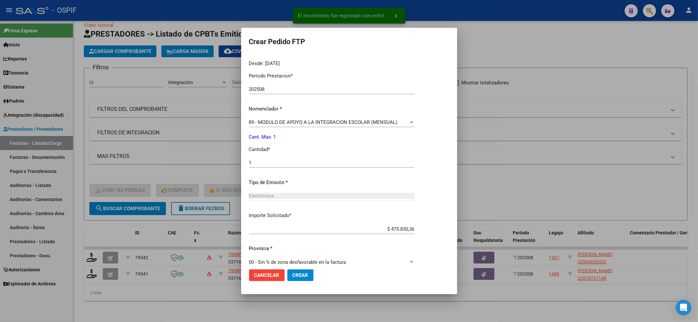
scroll to position [211, 0]
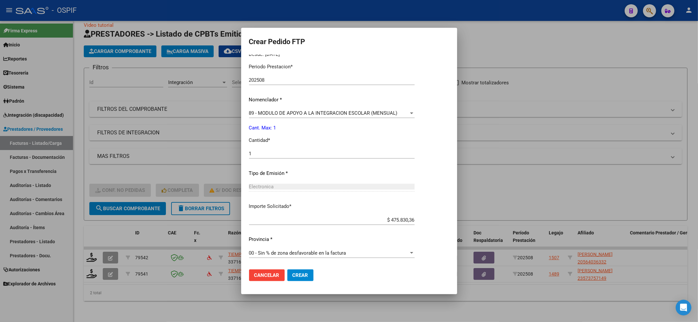
click at [292, 281] on mat-dialog-actions "Cancelar Crear" at bounding box center [349, 275] width 200 height 22
click at [296, 277] on span "Crear" at bounding box center [301, 276] width 16 height 6
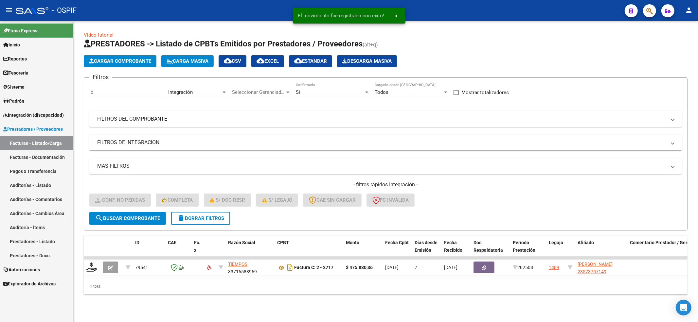
scroll to position [0, 0]
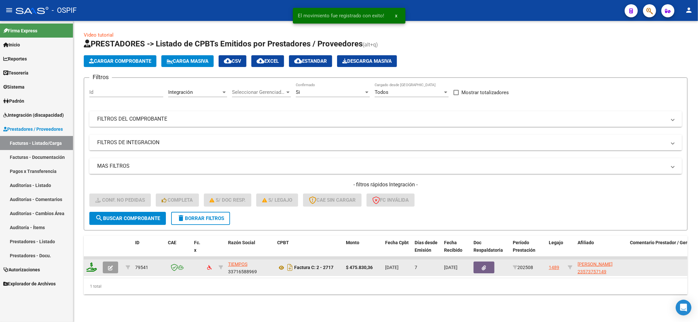
click at [96, 265] on div at bounding box center [91, 268] width 11 height 10
click at [95, 265] on icon at bounding box center [91, 267] width 10 height 9
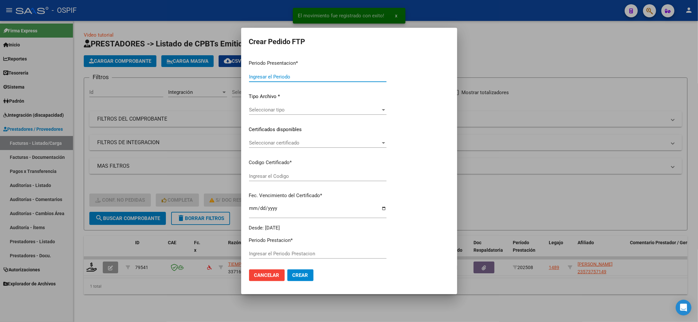
type input "202508"
type input "$ 475.830,36"
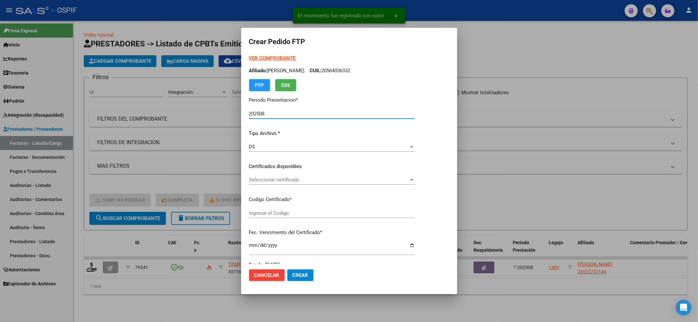
type input "020005737571420221024-20271024-BS-427"
type input "[DATE]"
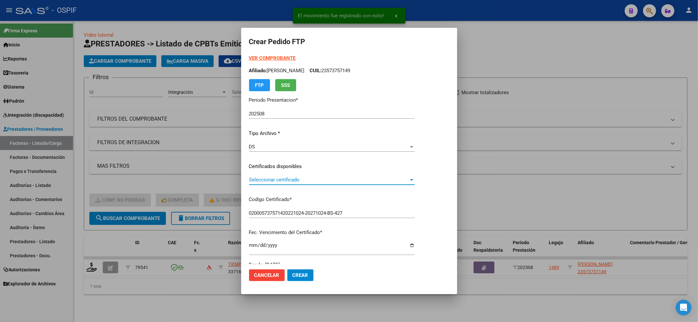
click at [292, 182] on span "Seleccionar certificado" at bounding box center [329, 180] width 160 height 6
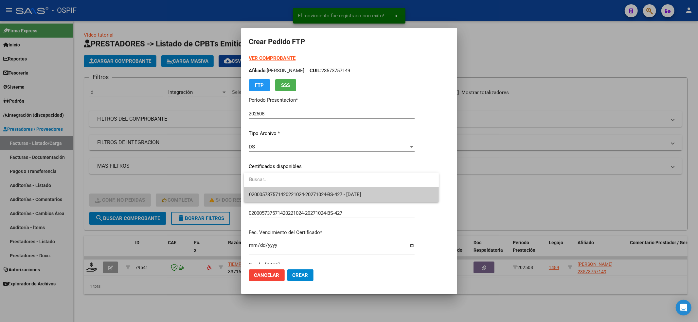
click at [286, 192] on span "020005737571420221024-20271024-BS-427 - [DATE]" at bounding box center [305, 195] width 112 height 6
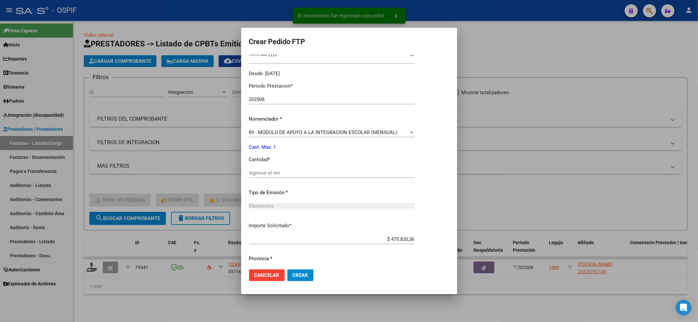
scroll to position [211, 0]
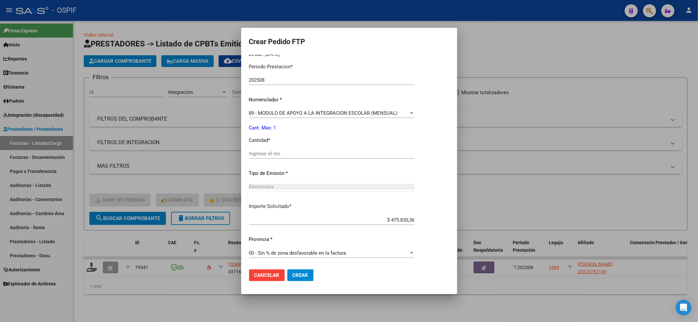
click at [281, 149] on div "Ingresar el nro" at bounding box center [332, 154] width 166 height 10
type input "1"
click at [303, 275] on span "Crear" at bounding box center [301, 276] width 16 height 6
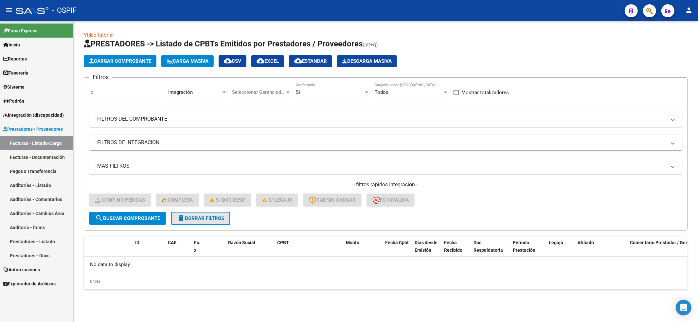
click at [187, 221] on button "delete Borrar Filtros" at bounding box center [200, 218] width 59 height 13
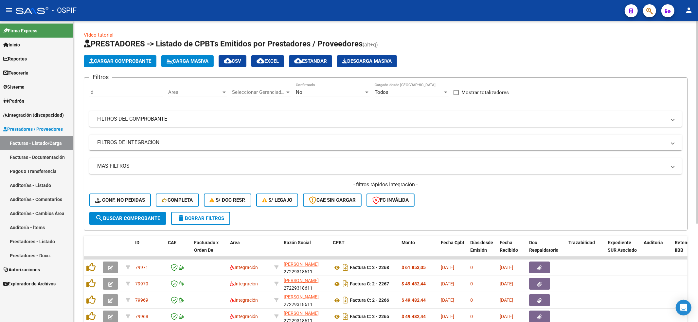
click at [130, 192] on div "- filtros rápidos Integración - Conf. no pedidas Completa S/ Doc Resp. S/ legaj…" at bounding box center [385, 196] width 593 height 31
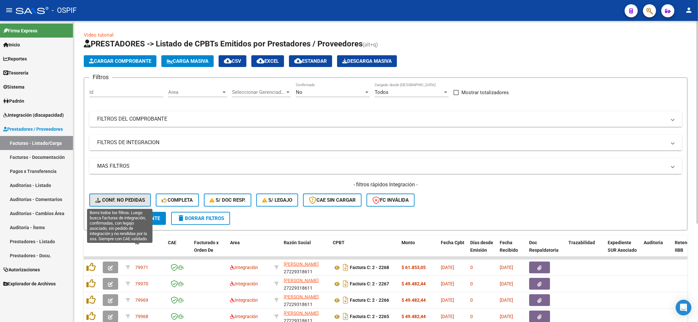
click at [123, 202] on span "Conf. no pedidas" at bounding box center [120, 200] width 50 height 6
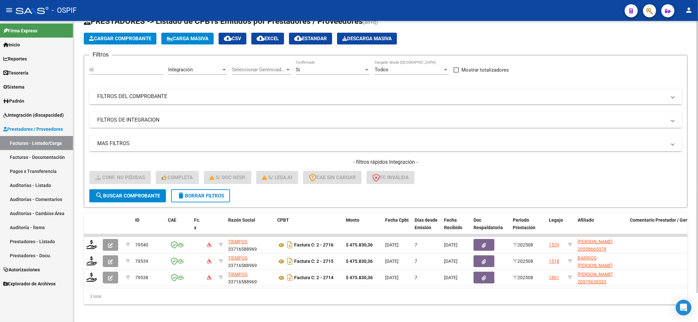
scroll to position [32, 0]
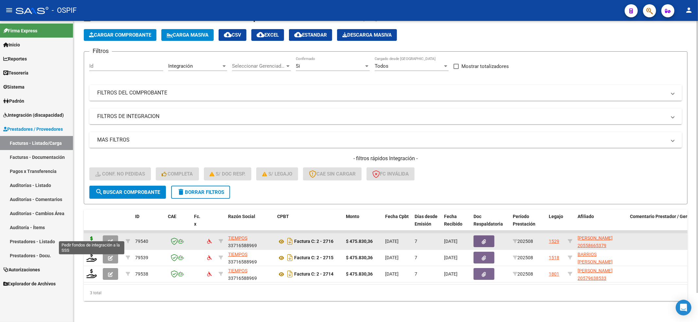
click at [90, 238] on icon at bounding box center [91, 241] width 10 height 9
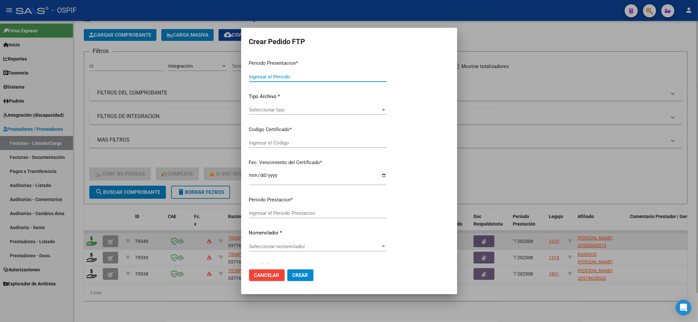
type input "202508"
type input "$ 475.830,36"
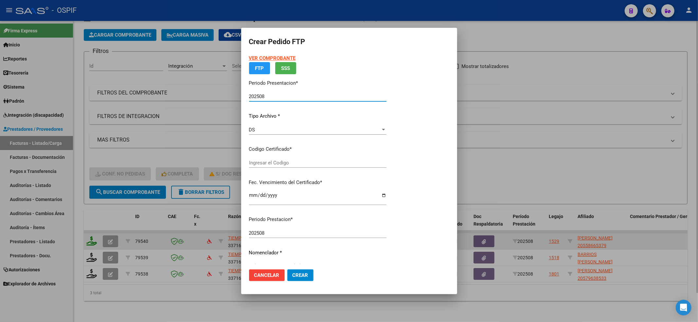
type input "020005586653720221109-20271109-BS-427"
type input "[DATE]"
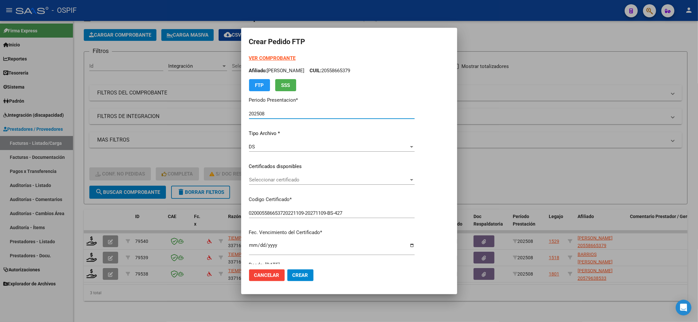
click at [246, 176] on mat-dialog-content "VER COMPROBANTE ARCA Padrón Afiliado: [PERSON_NAME]: 20558665379 FTP SSS Period…" at bounding box center [349, 159] width 216 height 209
click at [253, 178] on span "Seleccionar certificado" at bounding box center [329, 180] width 160 height 6
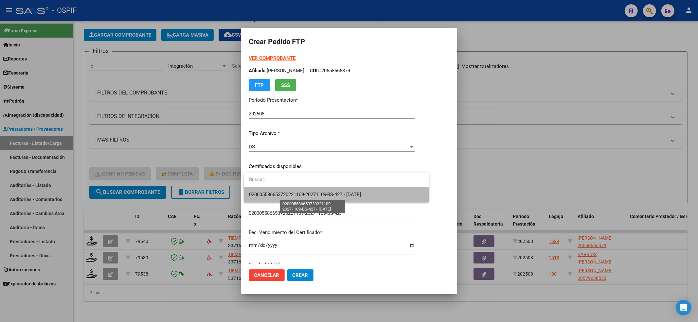
click at [259, 193] on span "020005586653720221109-20271109-BS-427 - [DATE]" at bounding box center [305, 195] width 112 height 6
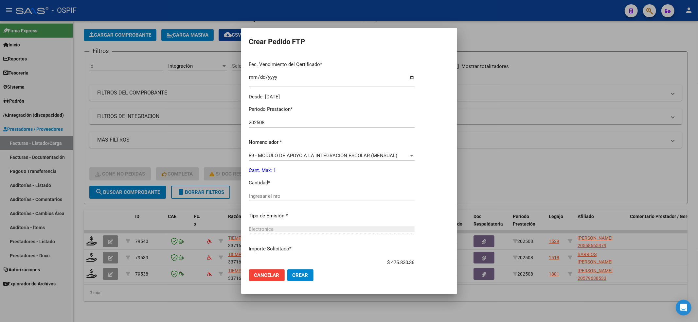
scroll to position [174, 0]
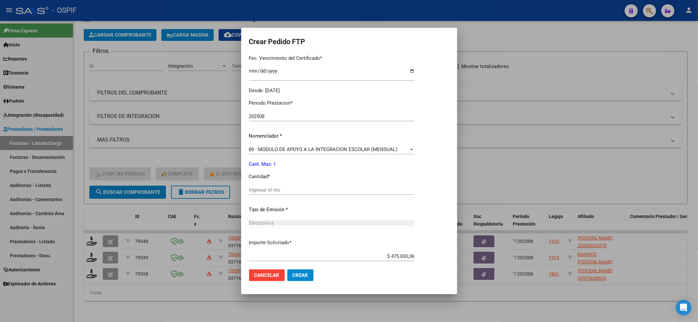
click at [290, 186] on div "Ingresar el nro" at bounding box center [332, 190] width 166 height 10
type input "1"
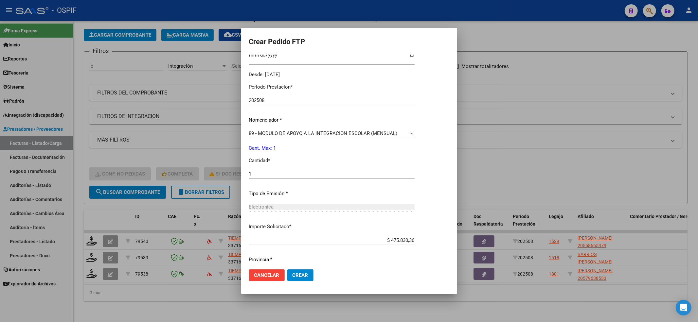
scroll to position [211, 0]
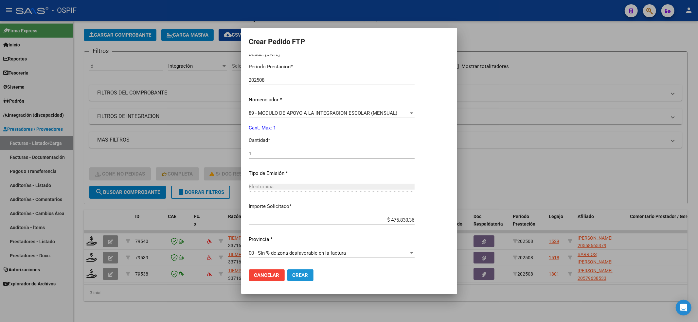
click at [308, 274] on span "Crear" at bounding box center [301, 276] width 16 height 6
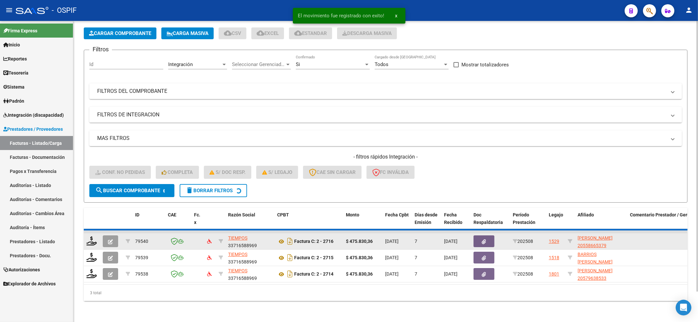
scroll to position [16, 0]
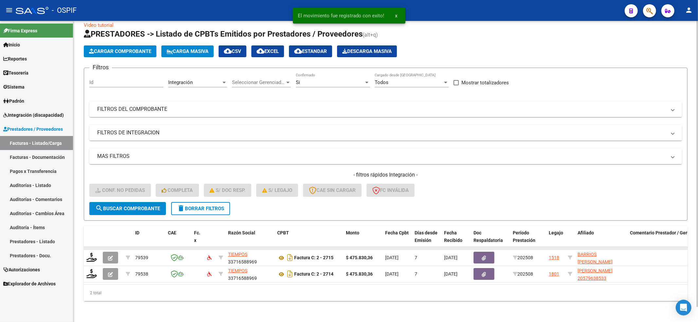
click at [93, 247] on datatable-body-cell at bounding box center [92, 248] width 16 height 3
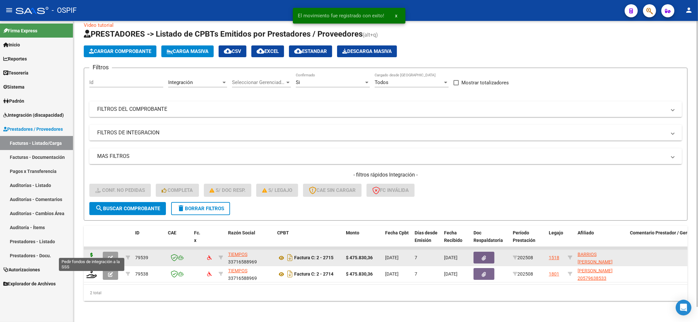
click at [93, 253] on icon at bounding box center [91, 257] width 10 height 9
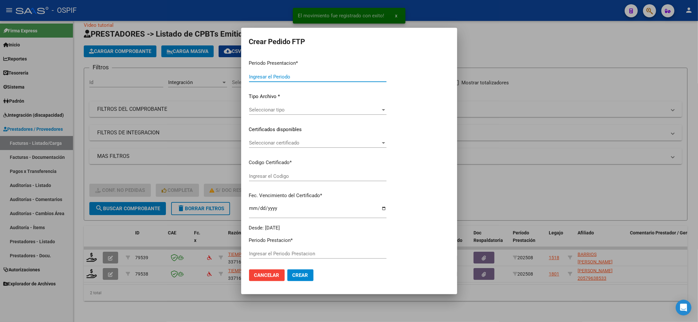
type input "202508"
type input "$ 475.830,36"
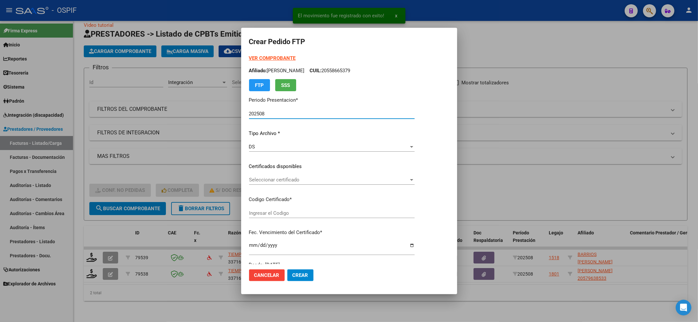
type input "010005879470020230529-20250529-BS-427"
type input "[DATE]"
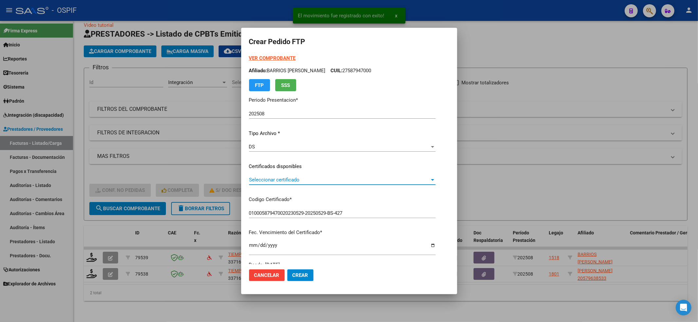
click at [351, 183] on span "Seleccionar certificado" at bounding box center [339, 180] width 181 height 6
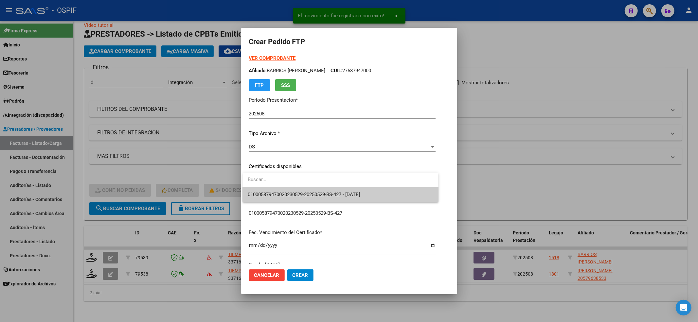
click at [347, 187] on div at bounding box center [340, 180] width 196 height 15
click at [343, 193] on span "010005879470020230529-20250529-BS-427 - [DATE]" at bounding box center [304, 195] width 112 height 6
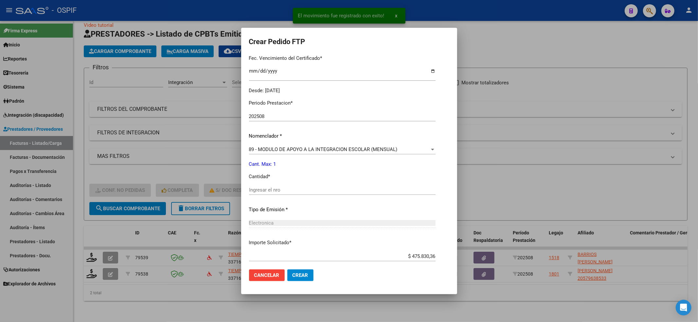
click at [338, 187] on input "Ingresar el nro" at bounding box center [342, 190] width 187 height 6
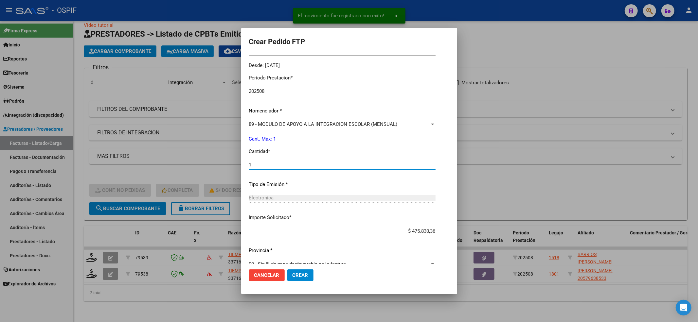
scroll to position [211, 0]
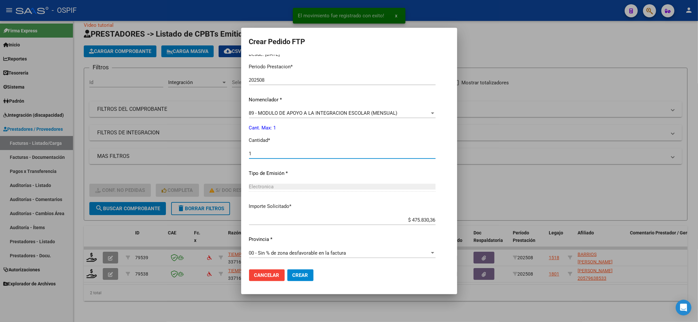
type input "1"
drag, startPoint x: 300, startPoint y: 273, endPoint x: 236, endPoint y: 267, distance: 64.4
click at [300, 273] on span "Crear" at bounding box center [301, 276] width 16 height 6
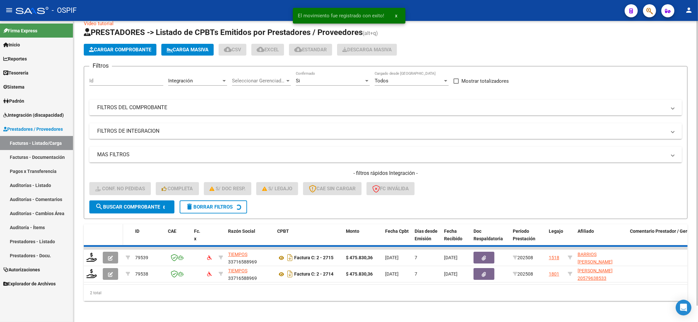
scroll to position [0, 0]
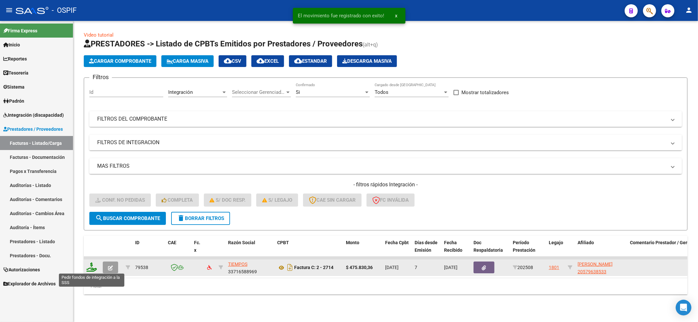
click at [95, 268] on icon at bounding box center [91, 267] width 10 height 9
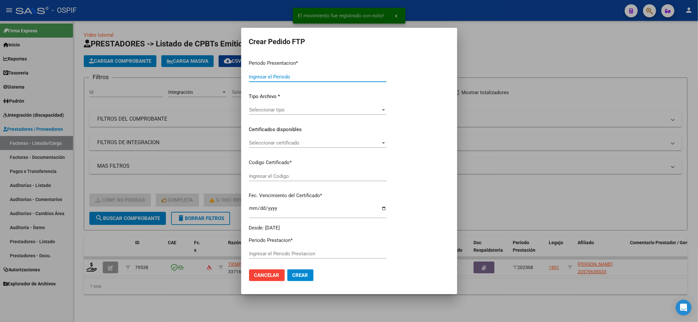
type input "202508"
type input "$ 475.830,36"
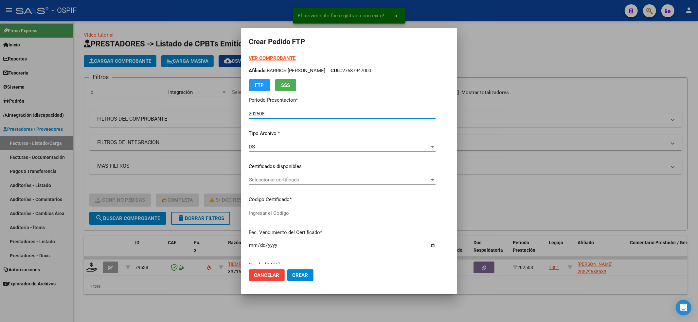
type input "0200057963853-20250507-20280507-and-129"
type input "[DATE]"
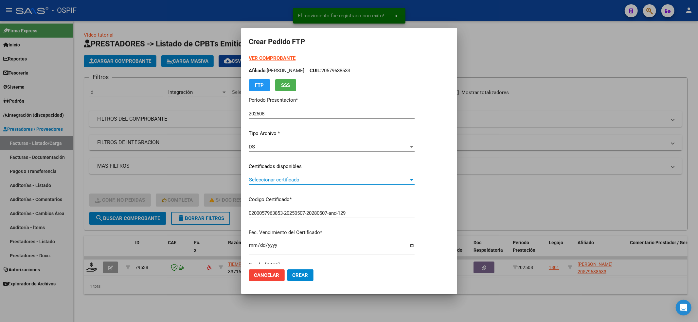
click at [300, 181] on span "Seleccionar certificado" at bounding box center [329, 180] width 160 height 6
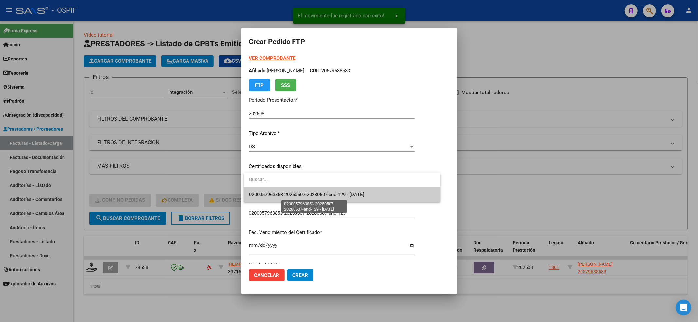
click at [289, 198] on span "0200057963853-20250507-20280507-and-129 - [DATE]" at bounding box center [307, 195] width 116 height 6
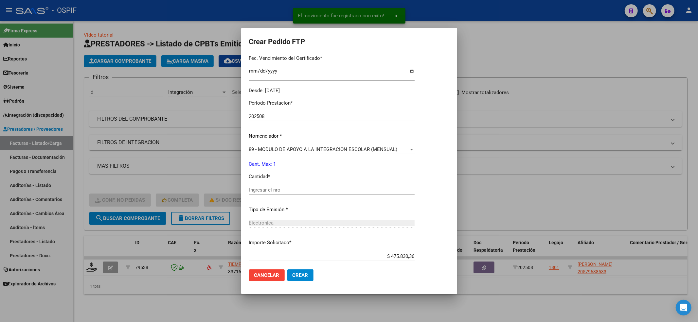
click at [288, 192] on input "Ingresar el nro" at bounding box center [332, 190] width 166 height 6
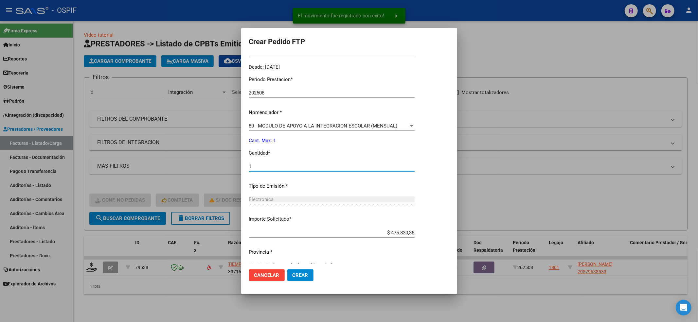
scroll to position [211, 0]
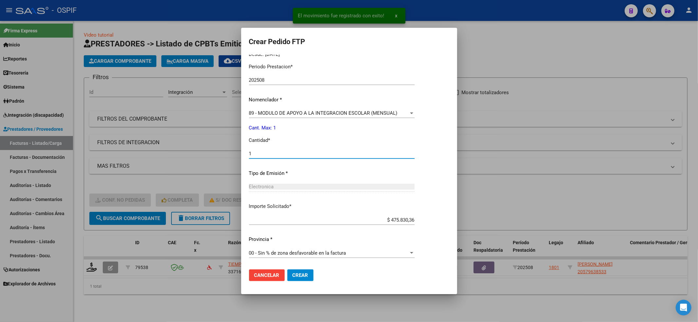
type input "1"
click at [296, 287] on mat-dialog-container "Crear Pedido FTP VER COMPROBANTE ARCA Padrón Afiliado: [PERSON_NAME] CUIL: 2057…" at bounding box center [349, 161] width 216 height 266
click at [296, 276] on span "Crear" at bounding box center [301, 276] width 16 height 6
